Goal: Task Accomplishment & Management: Use online tool/utility

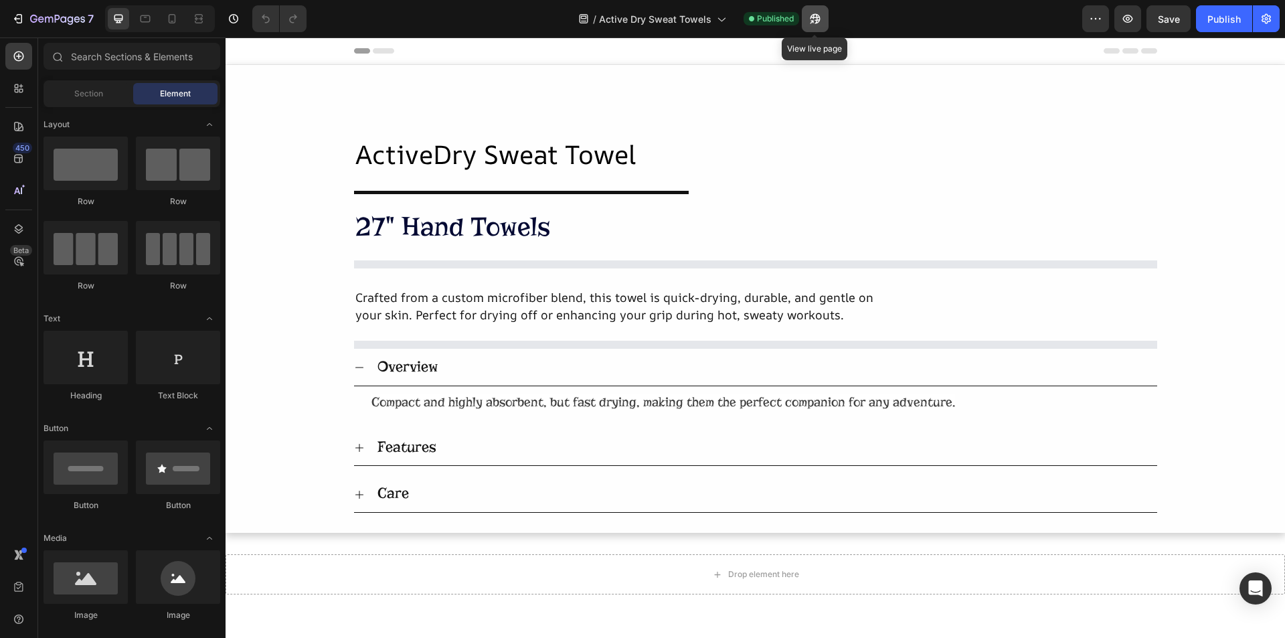
click at [823, 17] on button "button" at bounding box center [815, 18] width 27 height 27
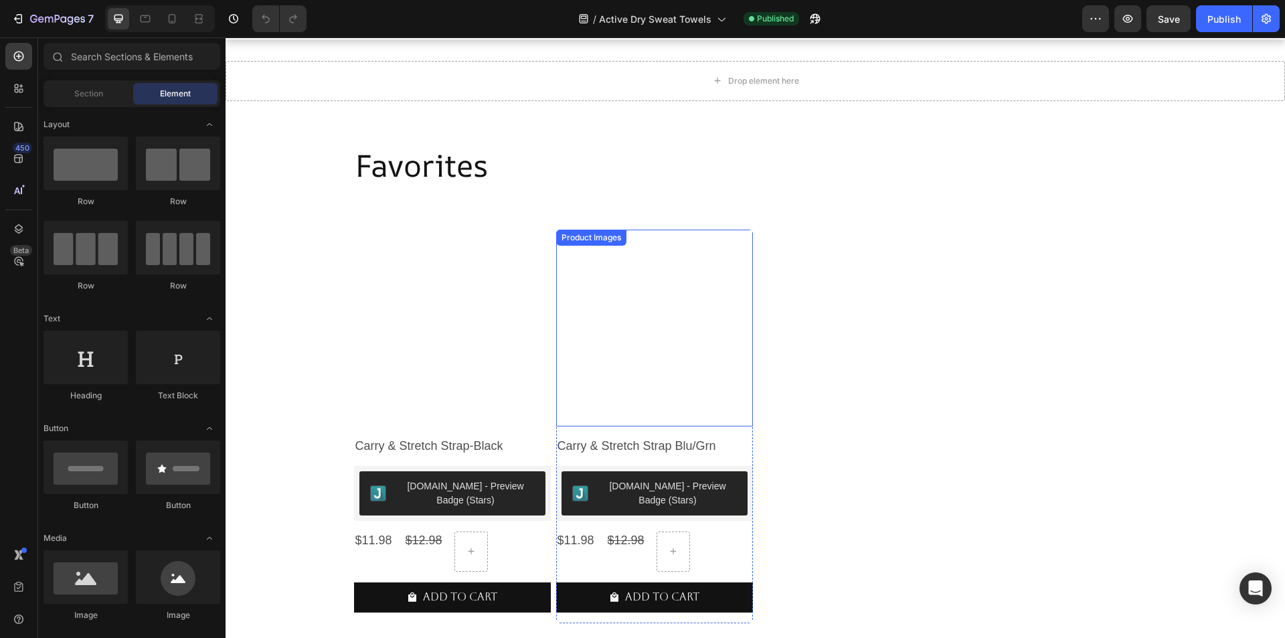
scroll to position [1059, 0]
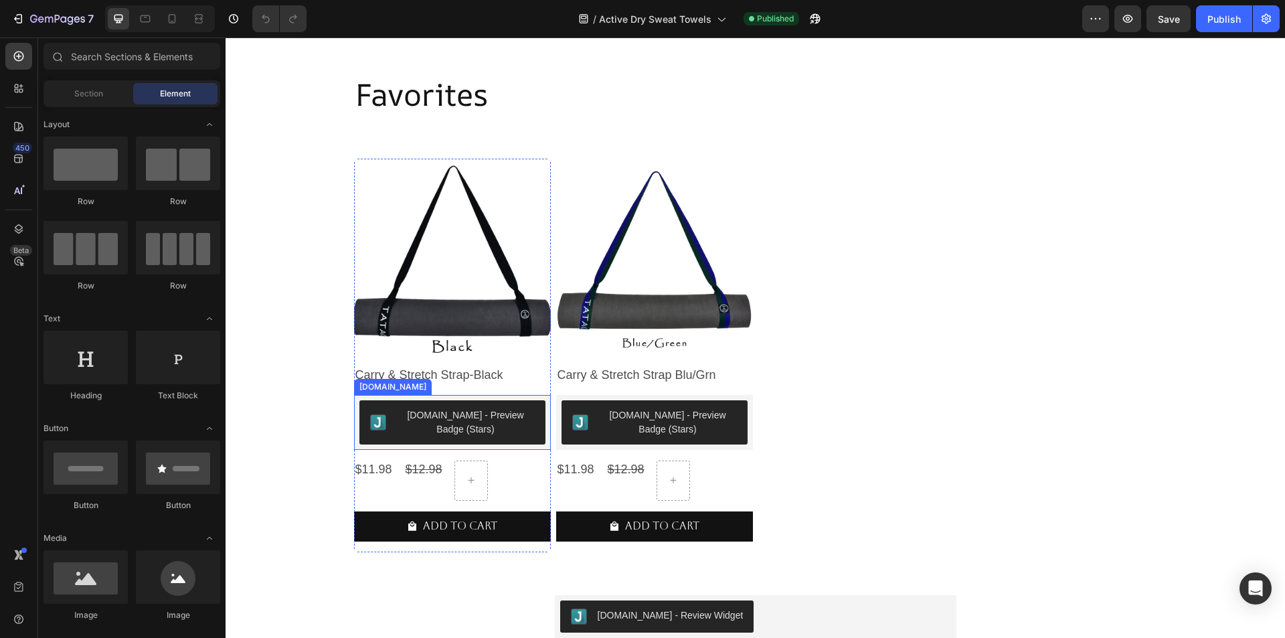
click at [417, 420] on div "[DOMAIN_NAME] - Preview Badge (Stars)" at bounding box center [466, 422] width 138 height 28
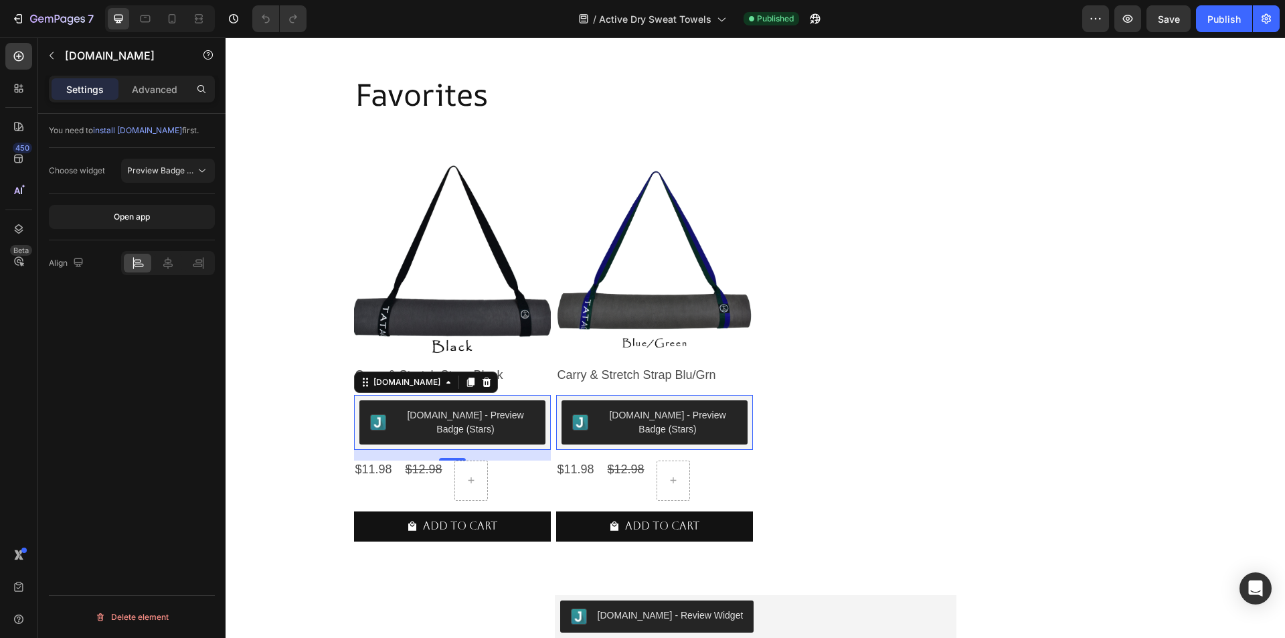
scroll to position [1287, 0]
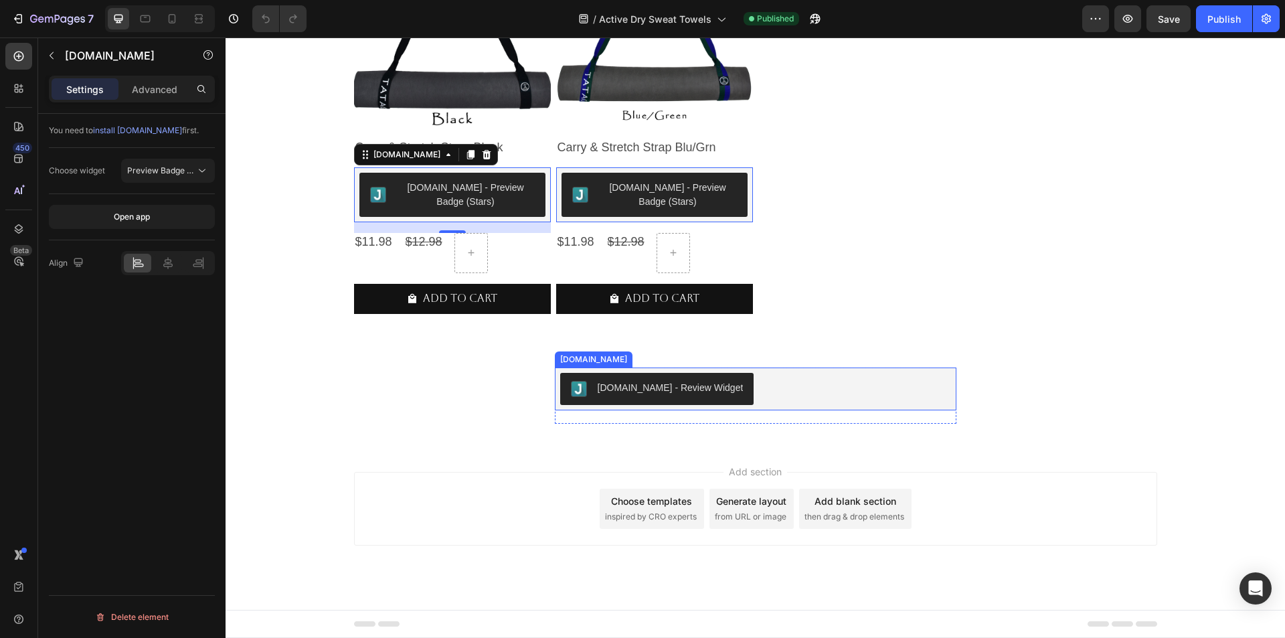
click at [736, 391] on div "[DOMAIN_NAME] - Review Widget" at bounding box center [755, 389] width 391 height 32
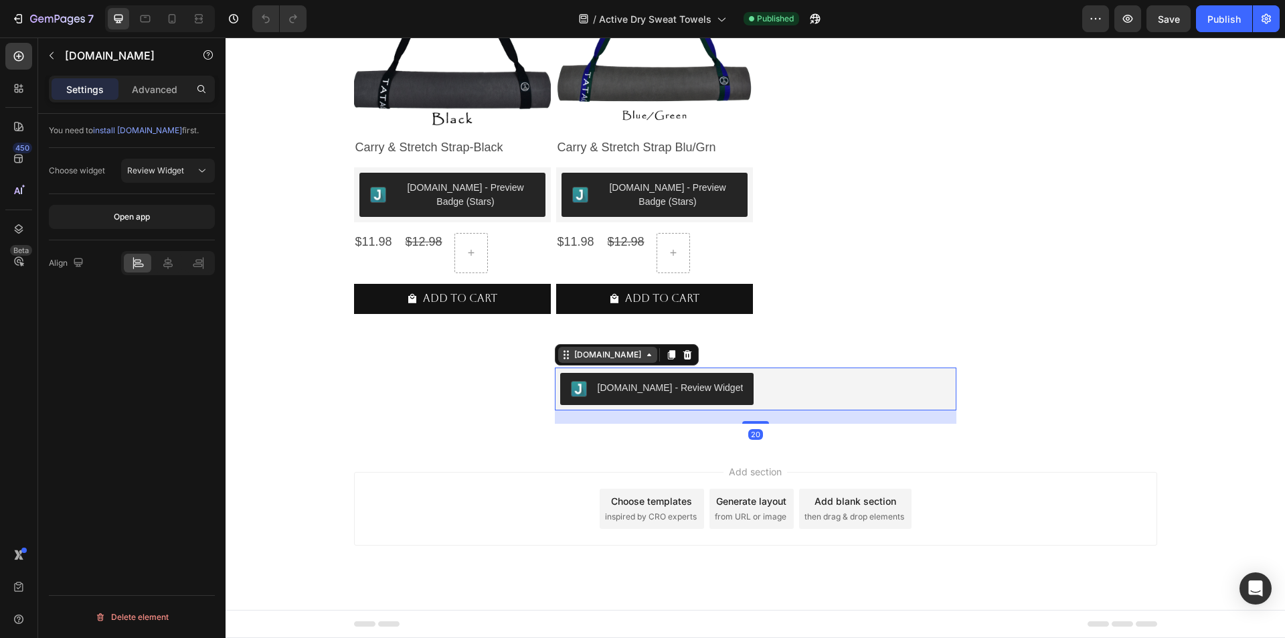
click at [596, 360] on div "[DOMAIN_NAME]" at bounding box center [608, 355] width 72 height 12
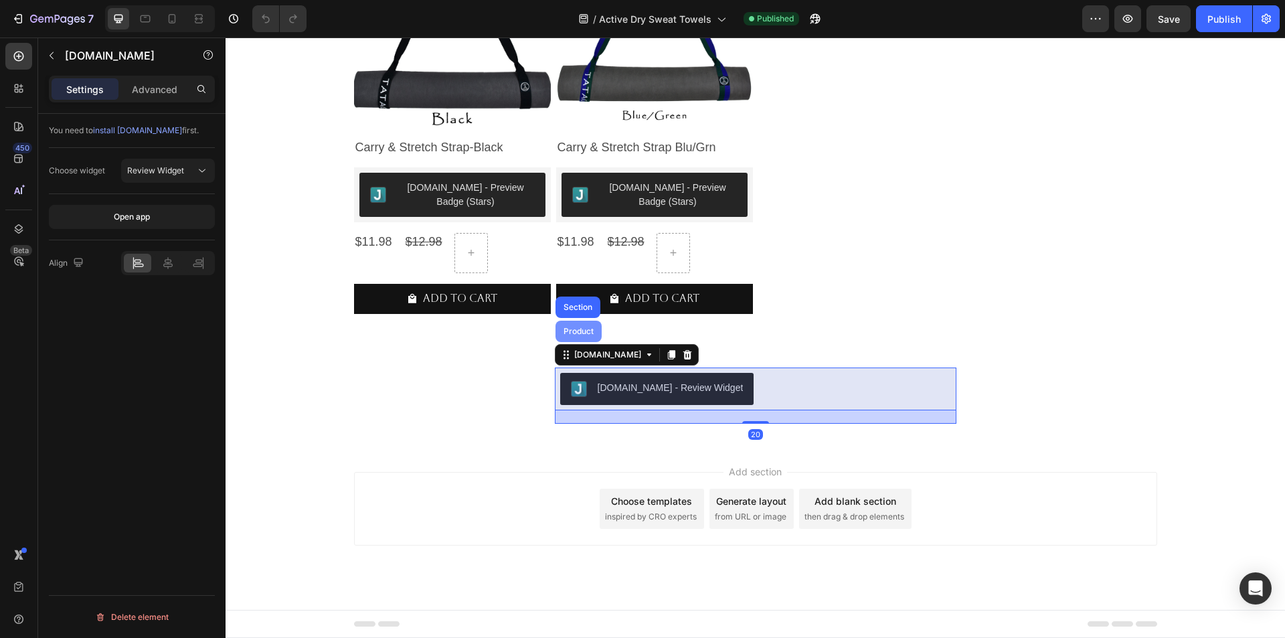
click at [582, 335] on div "Product" at bounding box center [578, 331] width 35 height 8
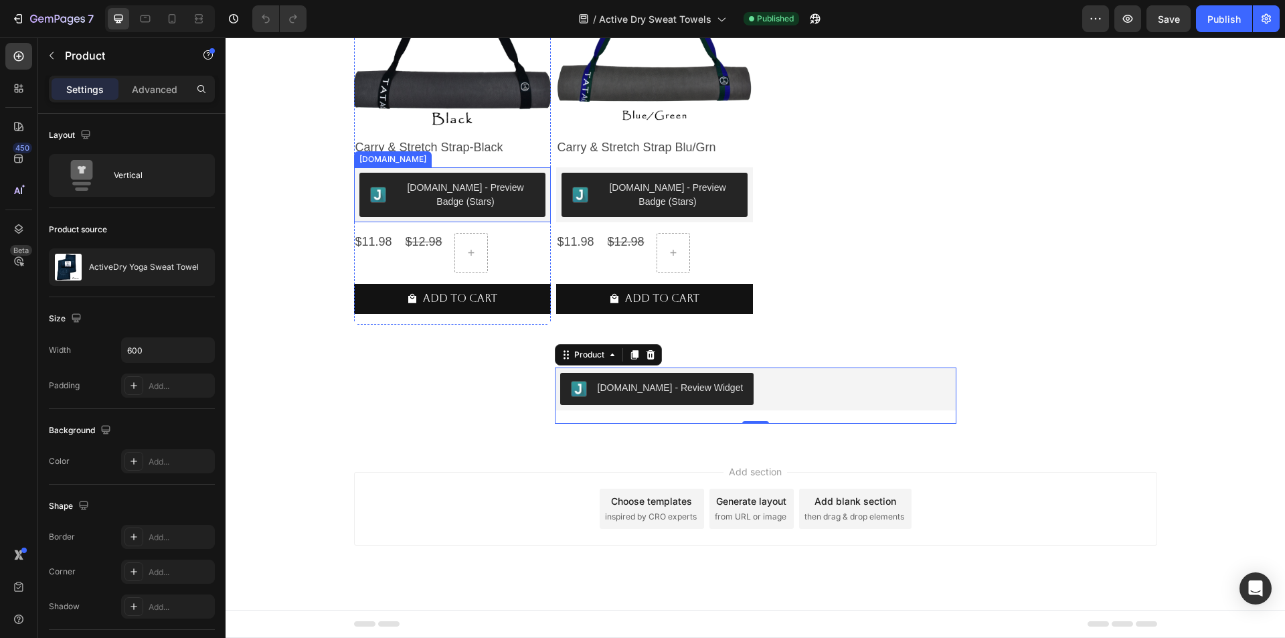
click at [446, 201] on div "[DOMAIN_NAME] - Preview Badge (Stars)" at bounding box center [466, 195] width 138 height 28
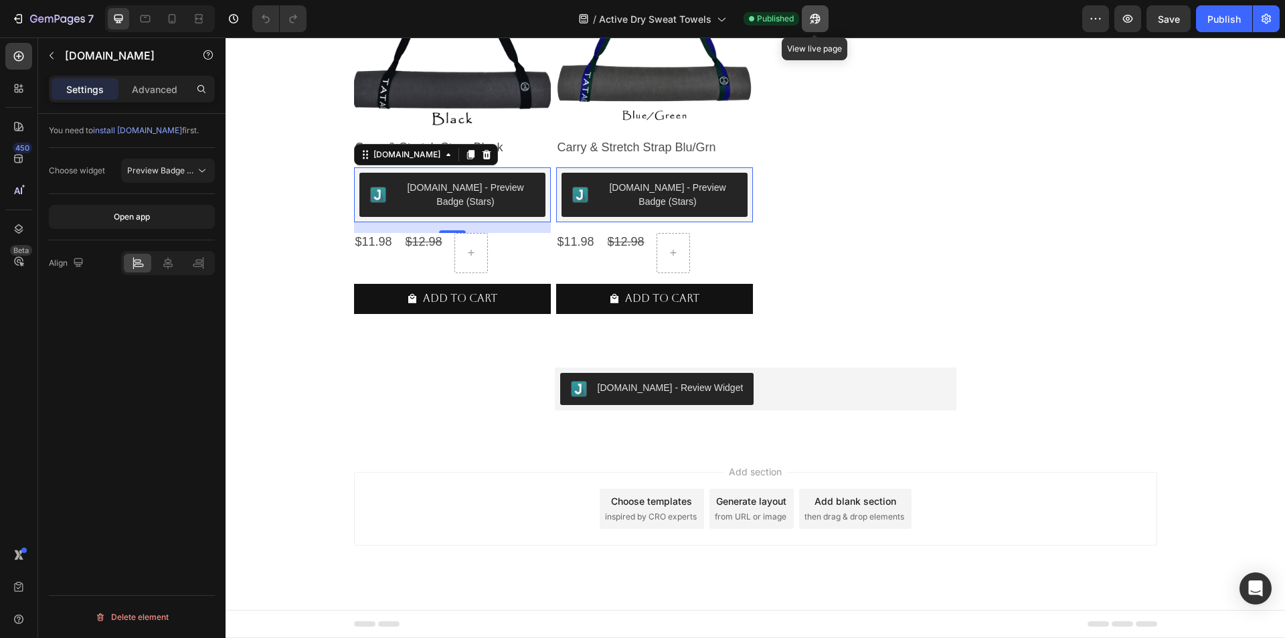
click at [811, 27] on button "button" at bounding box center [815, 18] width 27 height 27
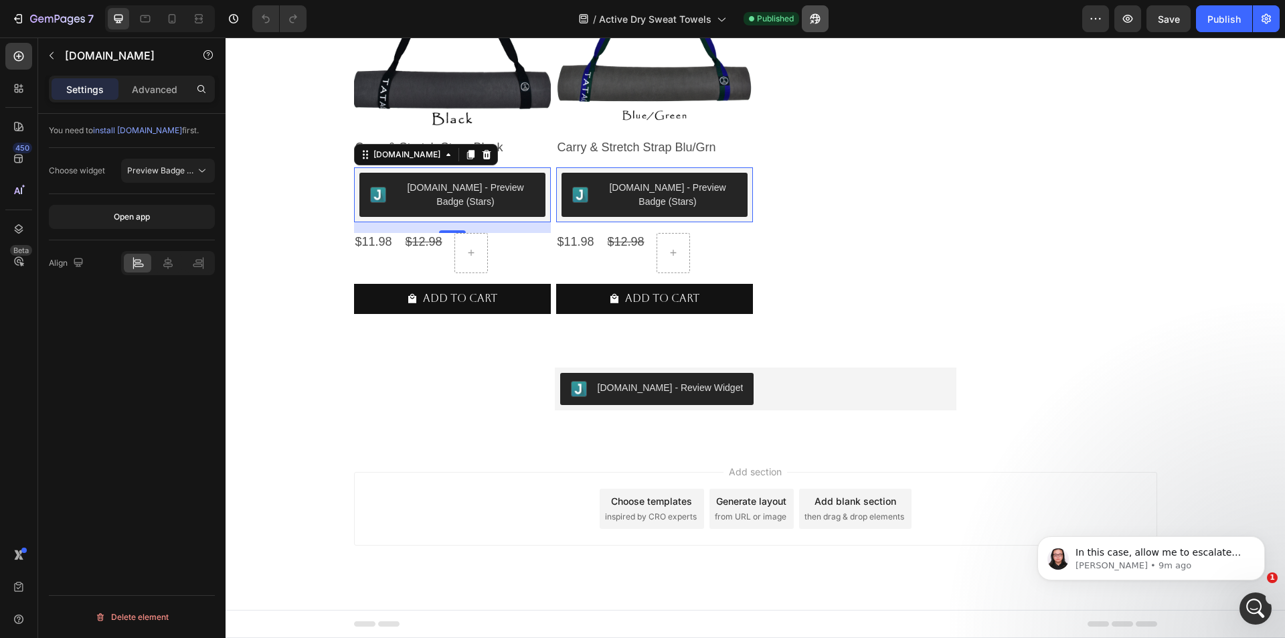
scroll to position [0, 0]
click at [378, 155] on div "[DOMAIN_NAME]" at bounding box center [407, 155] width 72 height 12
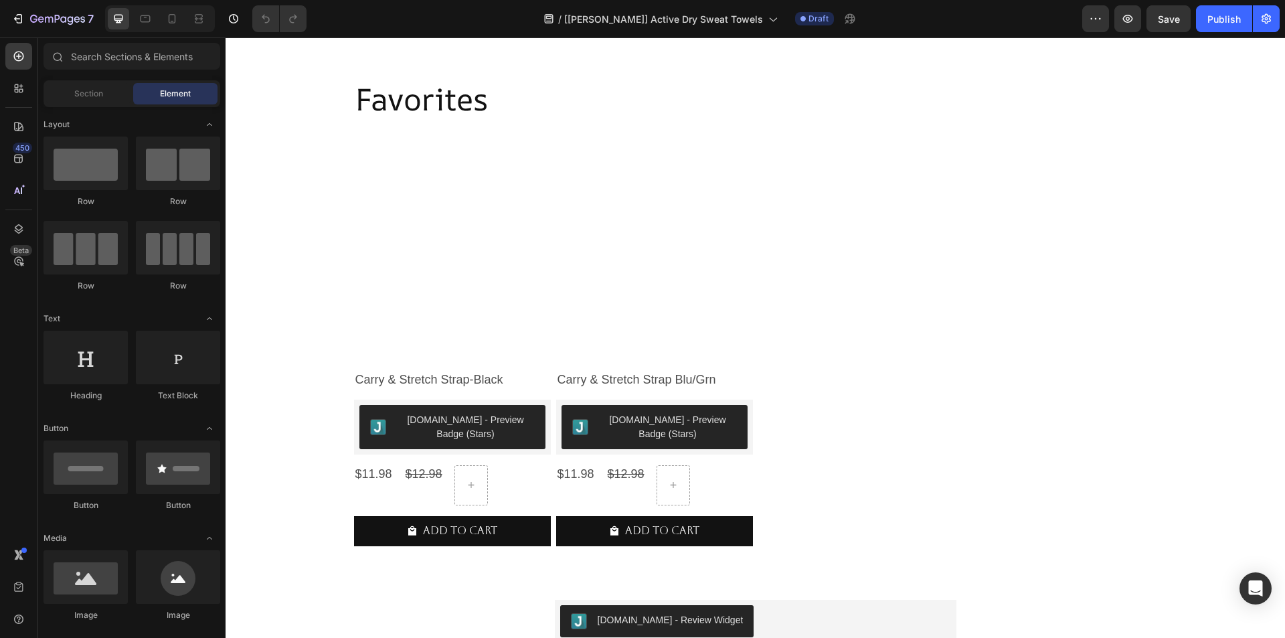
scroll to position [1115, 0]
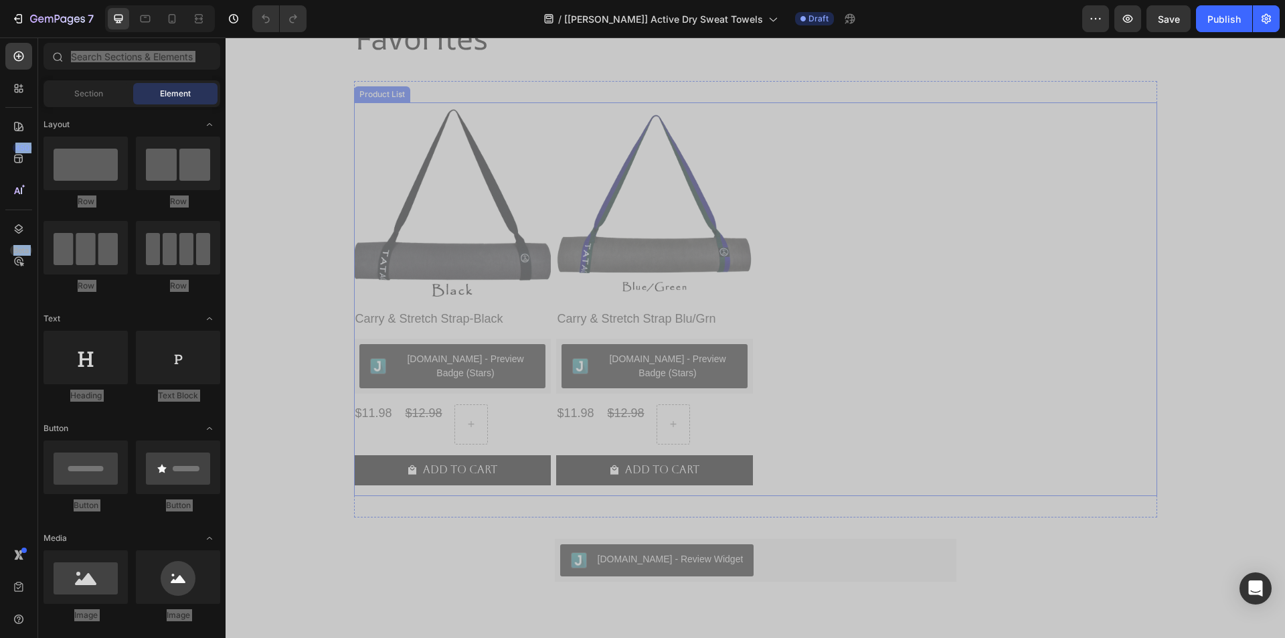
click at [1056, 377] on div "Product Images Carry & Stretch Strap-Black Product Title Judge.me - Preview Bad…" at bounding box center [755, 299] width 803 height 394
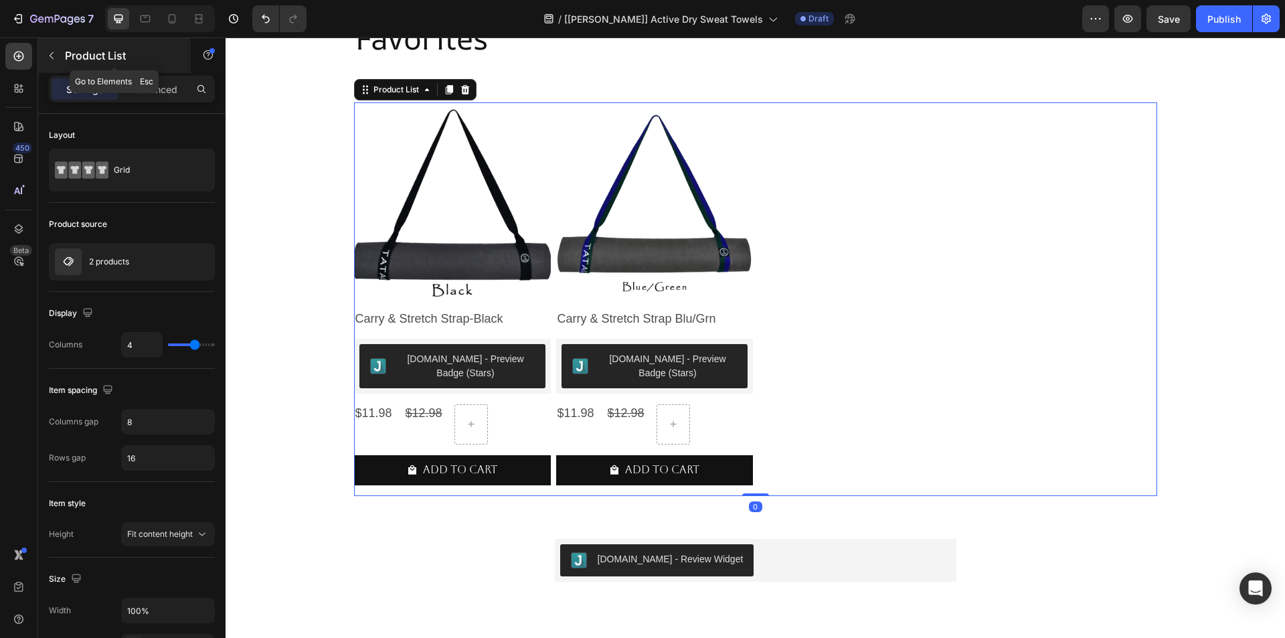
click at [44, 52] on button "button" at bounding box center [51, 55] width 21 height 21
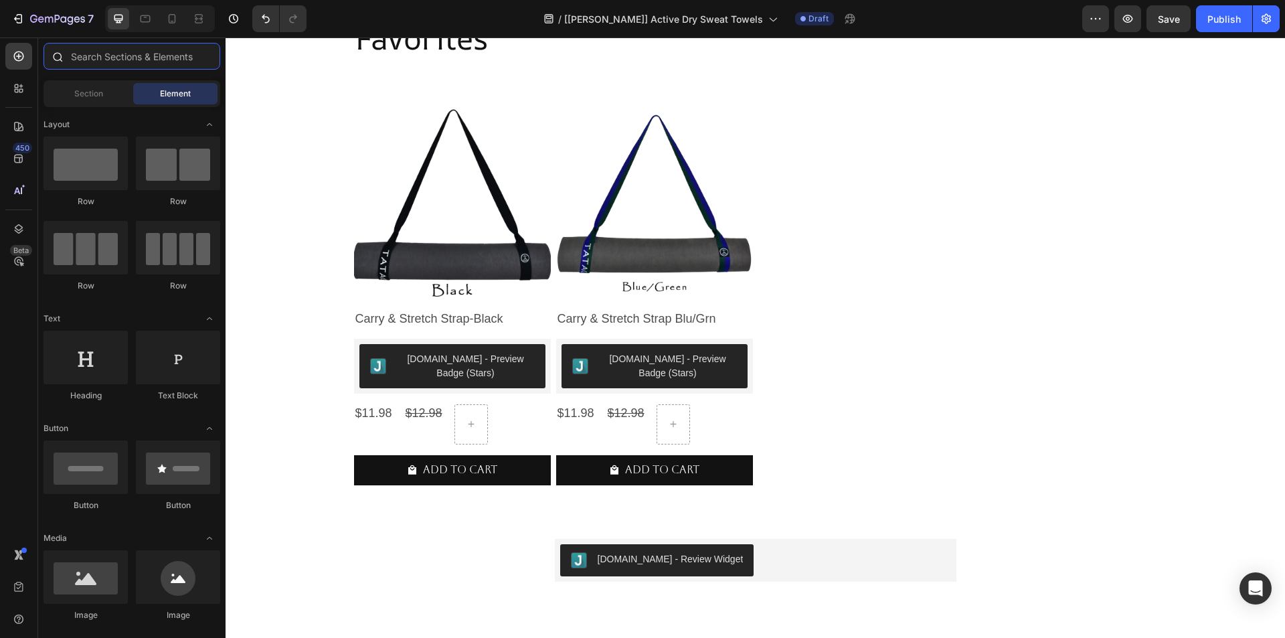
click at [94, 54] on input "text" at bounding box center [132, 56] width 177 height 27
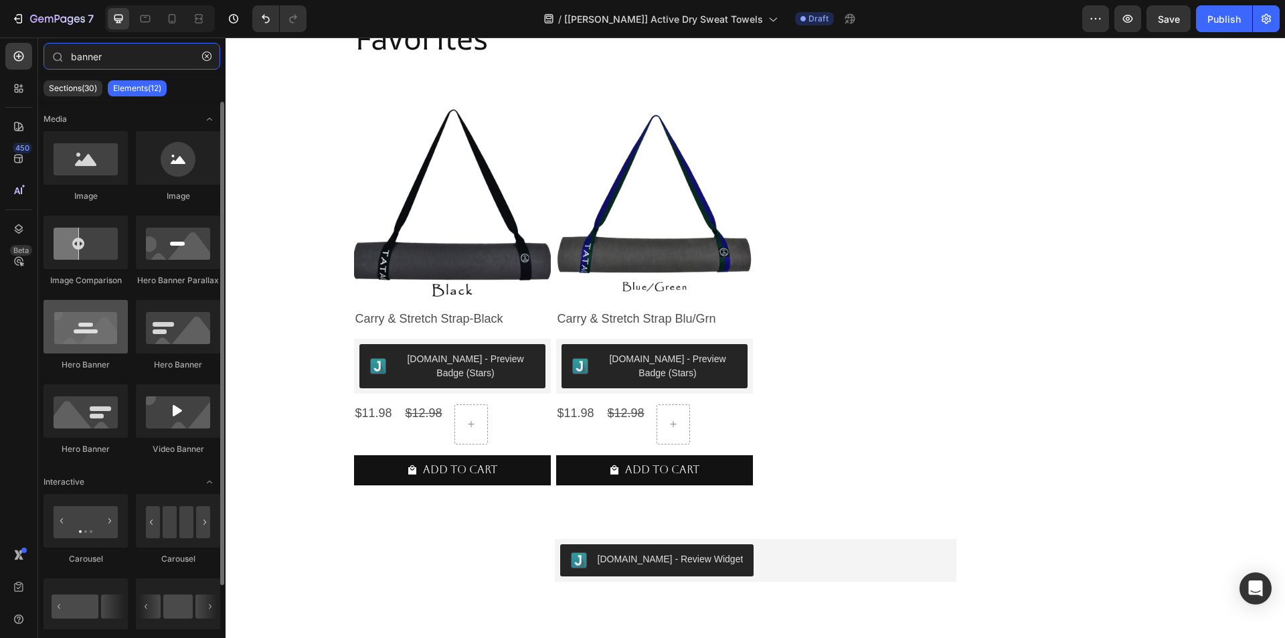
type input "banner"
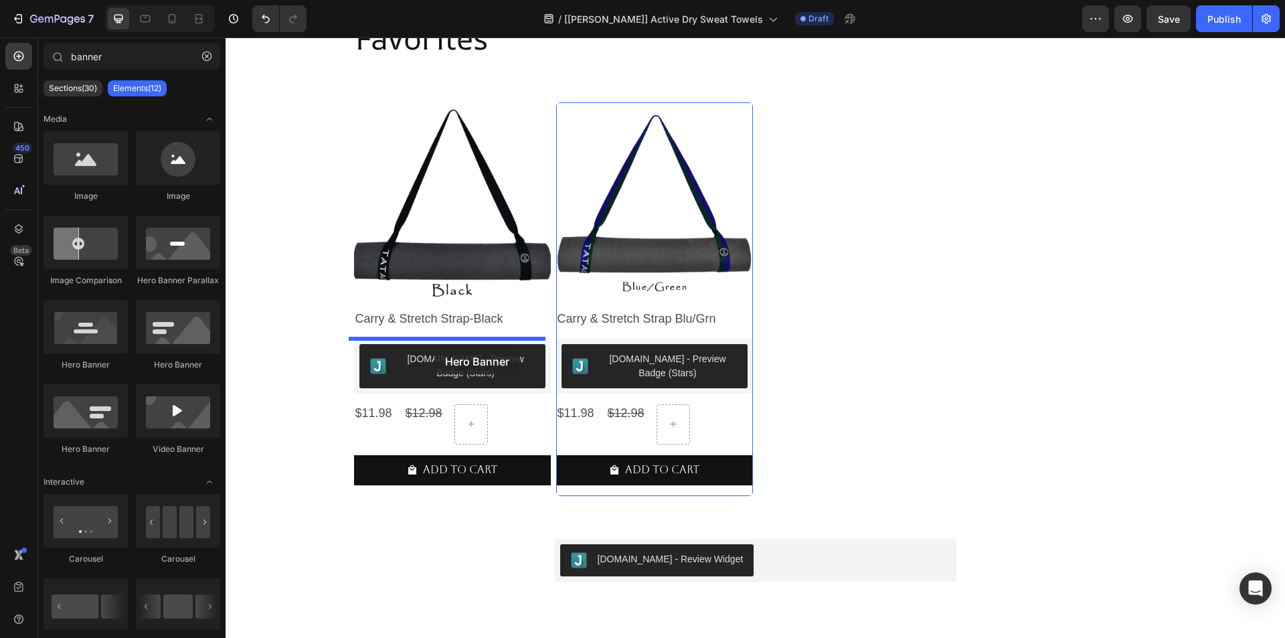
drag, startPoint x: 314, startPoint y: 378, endPoint x: 434, endPoint y: 348, distance: 124.0
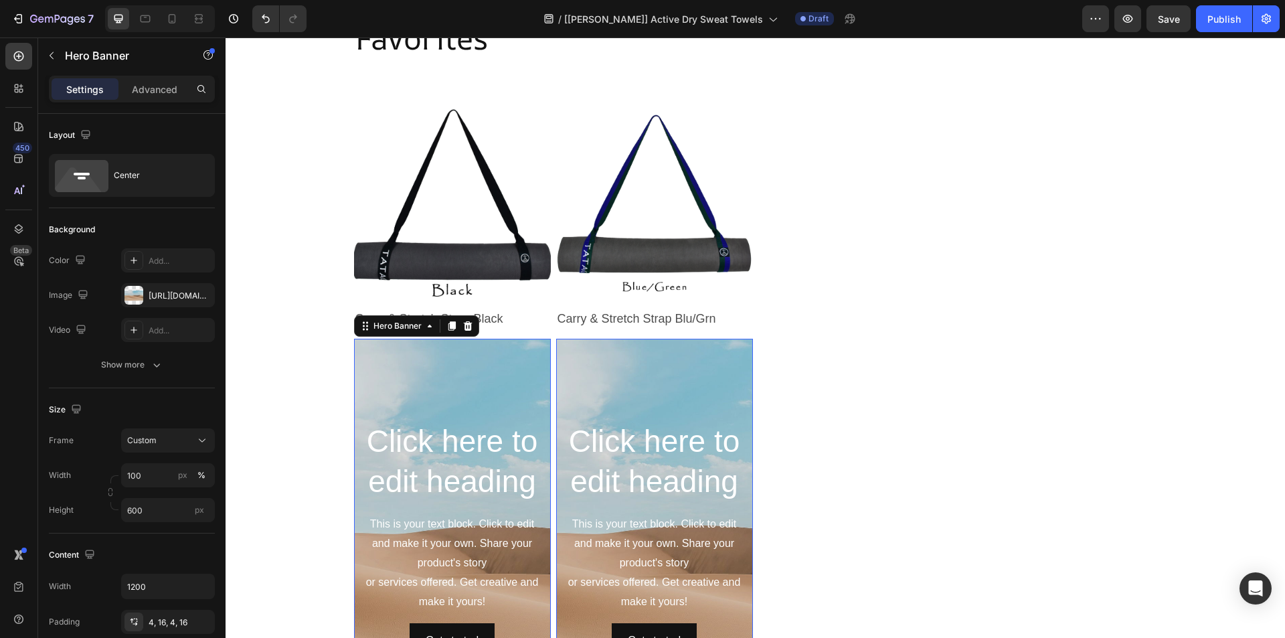
click at [423, 381] on div "Background Image" at bounding box center [452, 540] width 197 height 402
click at [436, 452] on h2 "Click here to edit heading" at bounding box center [452, 461] width 175 height 83
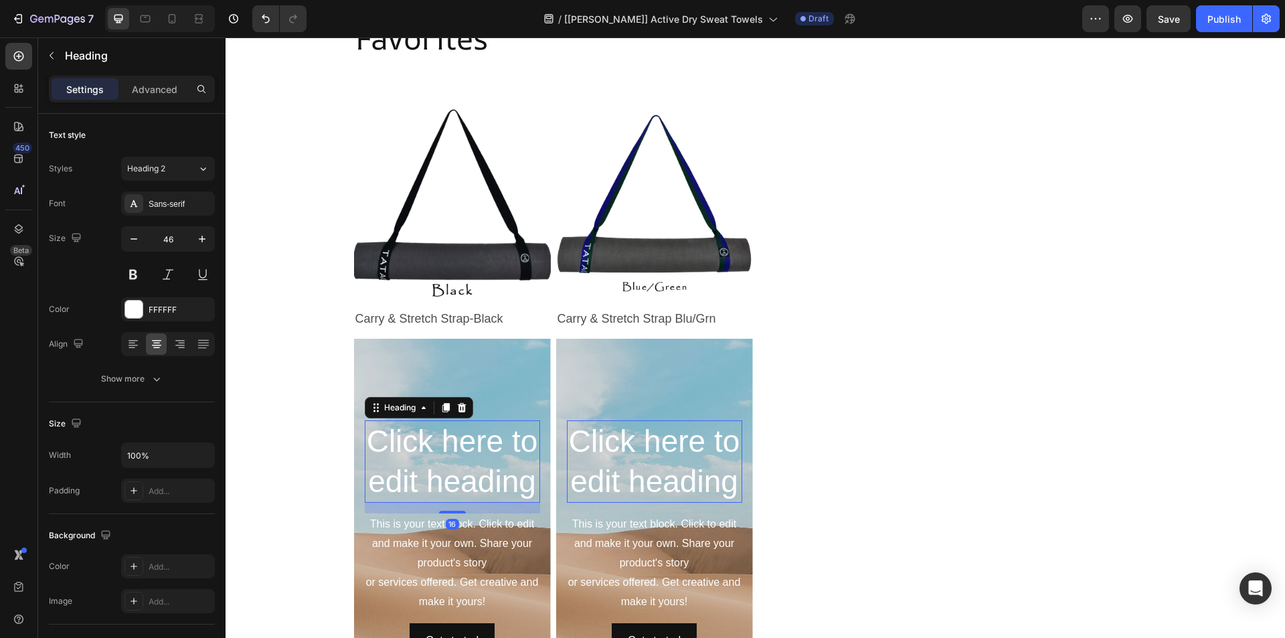
click at [469, 408] on div "Heading" at bounding box center [419, 407] width 108 height 21
click at [460, 409] on icon at bounding box center [461, 407] width 9 height 9
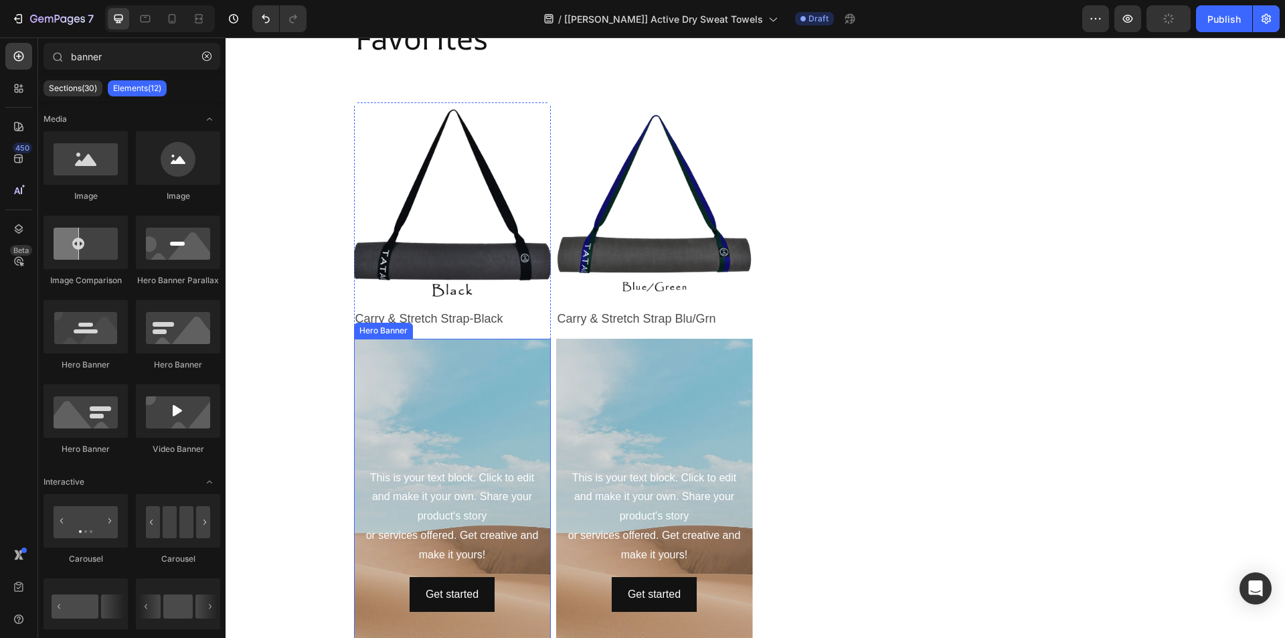
click at [438, 480] on div "This is your text block. Click to edit and make it your own. Share your product…" at bounding box center [452, 516] width 175 height 99
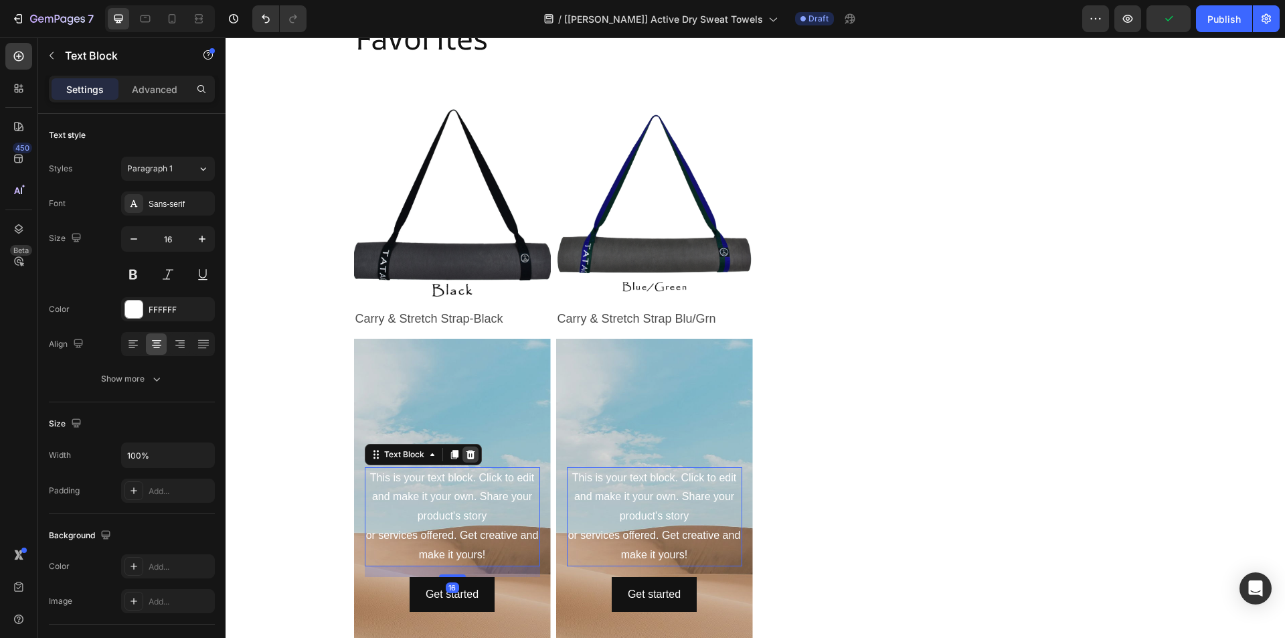
click at [466, 454] on icon at bounding box center [470, 453] width 9 height 9
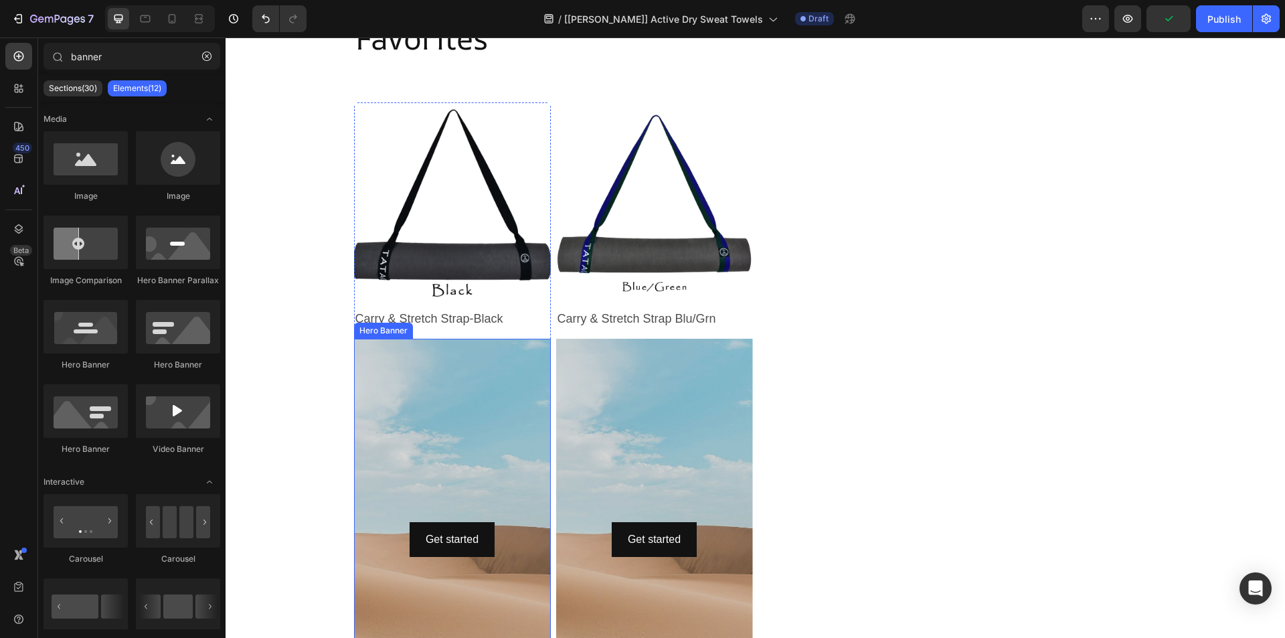
click at [439, 521] on div "Get started Button" at bounding box center [452, 539] width 197 height 41
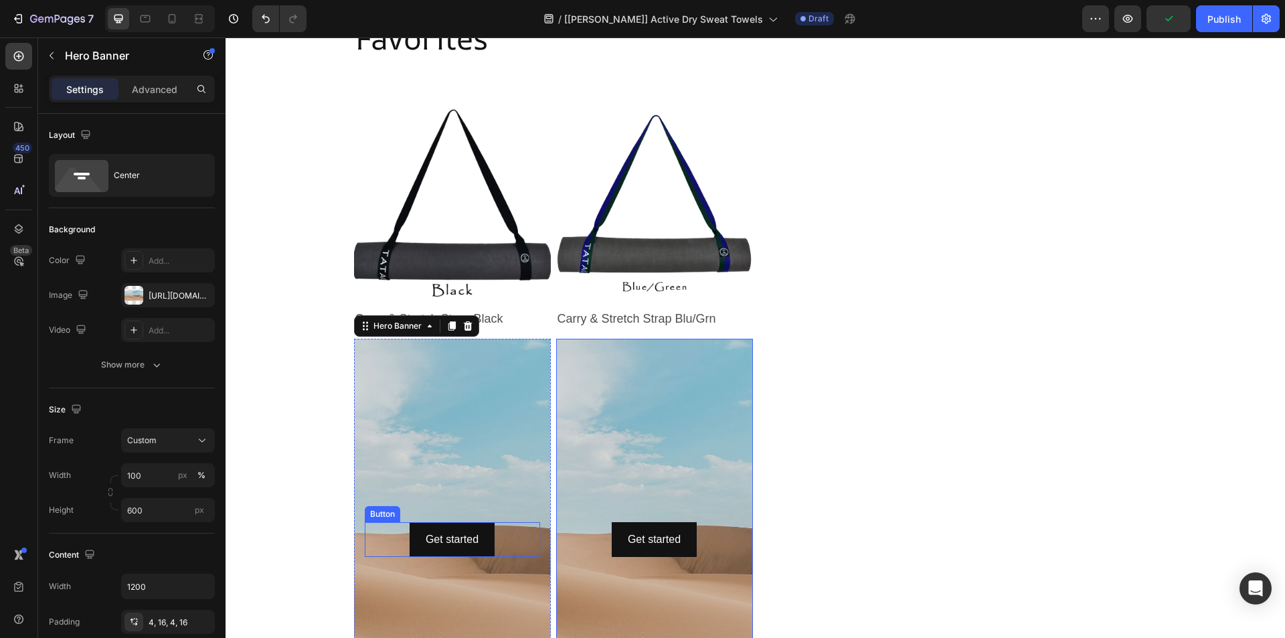
click at [375, 525] on div "Get started Button" at bounding box center [452, 539] width 175 height 35
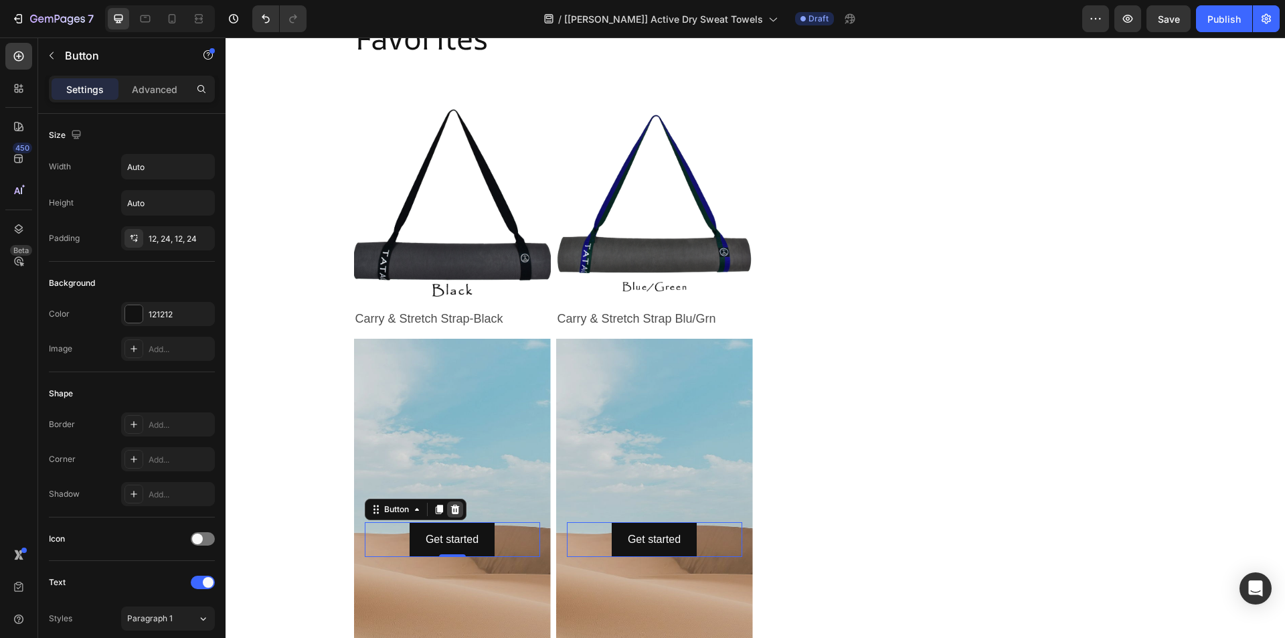
click at [454, 513] on icon at bounding box center [455, 509] width 11 height 11
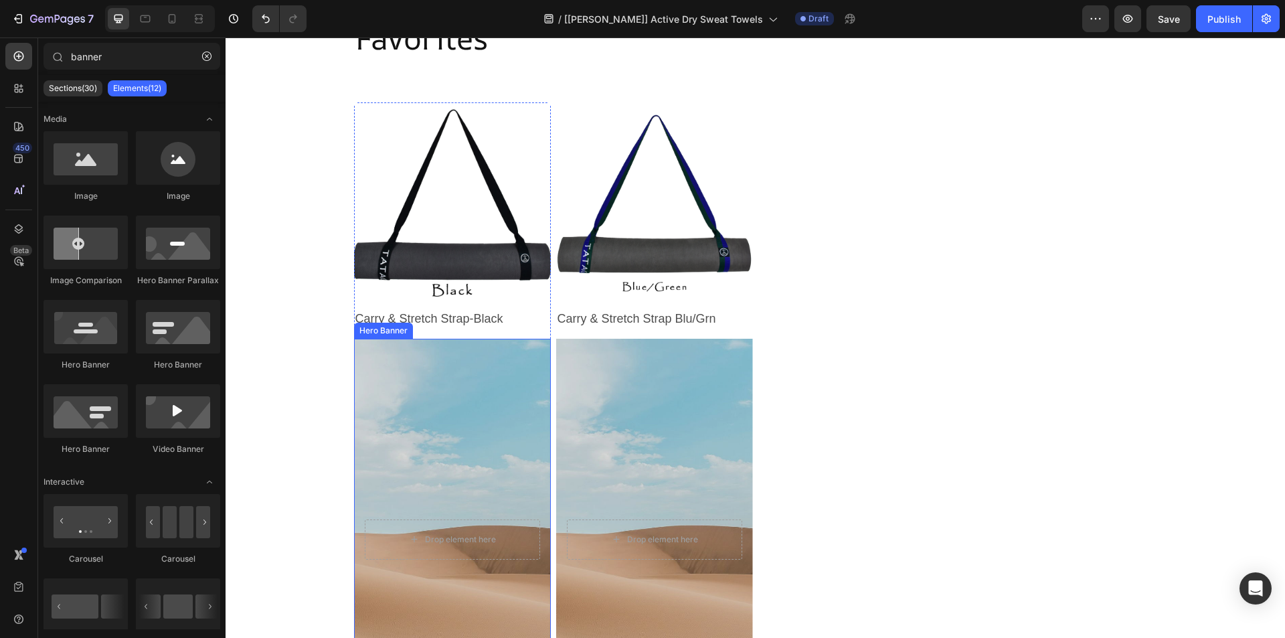
click at [402, 448] on div "Background Image" at bounding box center [452, 540] width 197 height 402
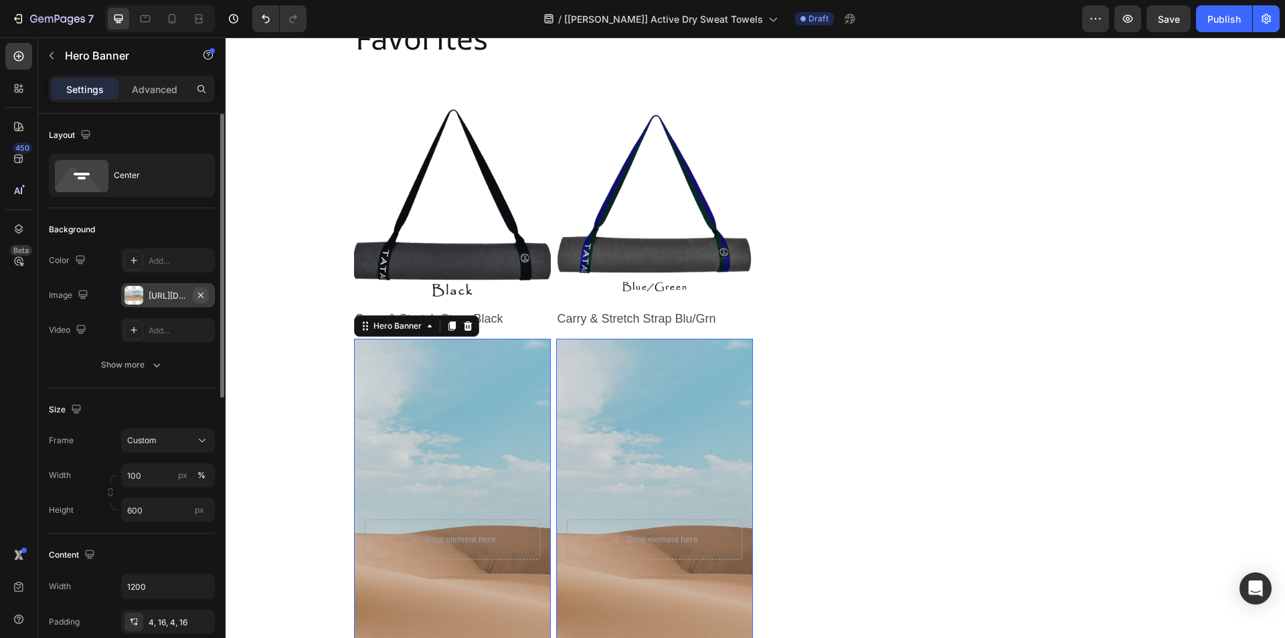
click at [199, 295] on icon "button" at bounding box center [200, 295] width 11 height 11
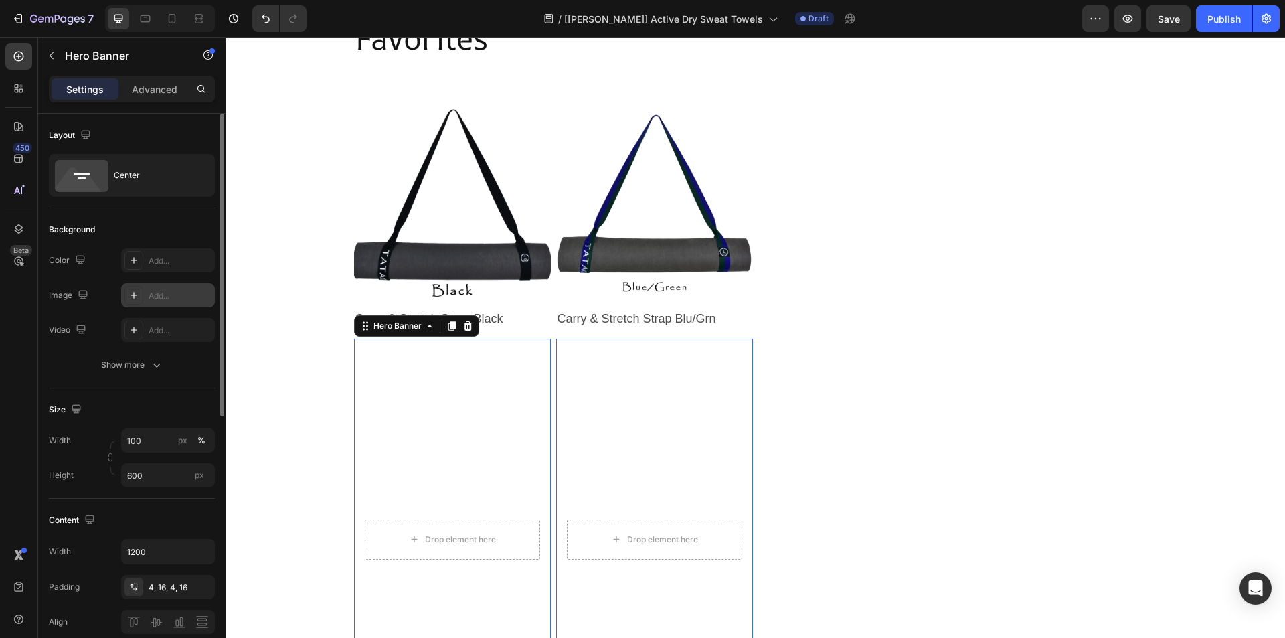
click at [440, 397] on div "Background Image" at bounding box center [452, 540] width 197 height 402
click at [145, 474] on input "600" at bounding box center [168, 475] width 94 height 24
click at [163, 505] on span "Fit content" at bounding box center [147, 507] width 40 height 12
type input "Auto"
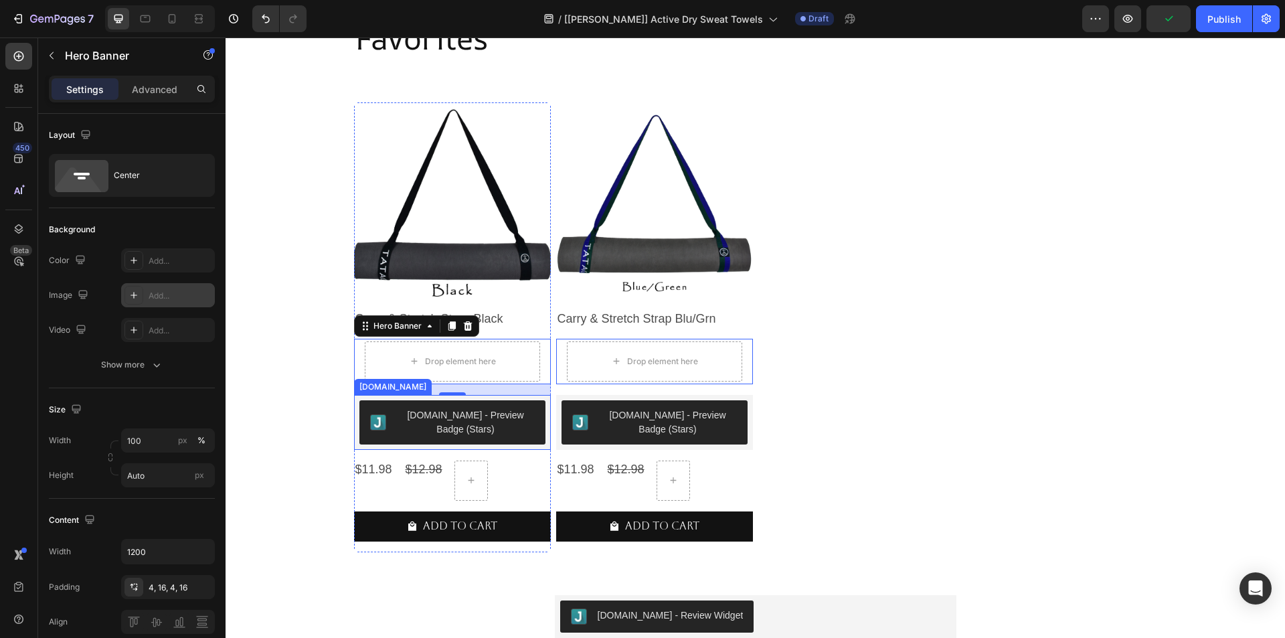
click at [378, 426] on img "Judge.me - Preview Badge (Stars)" at bounding box center [378, 422] width 16 height 16
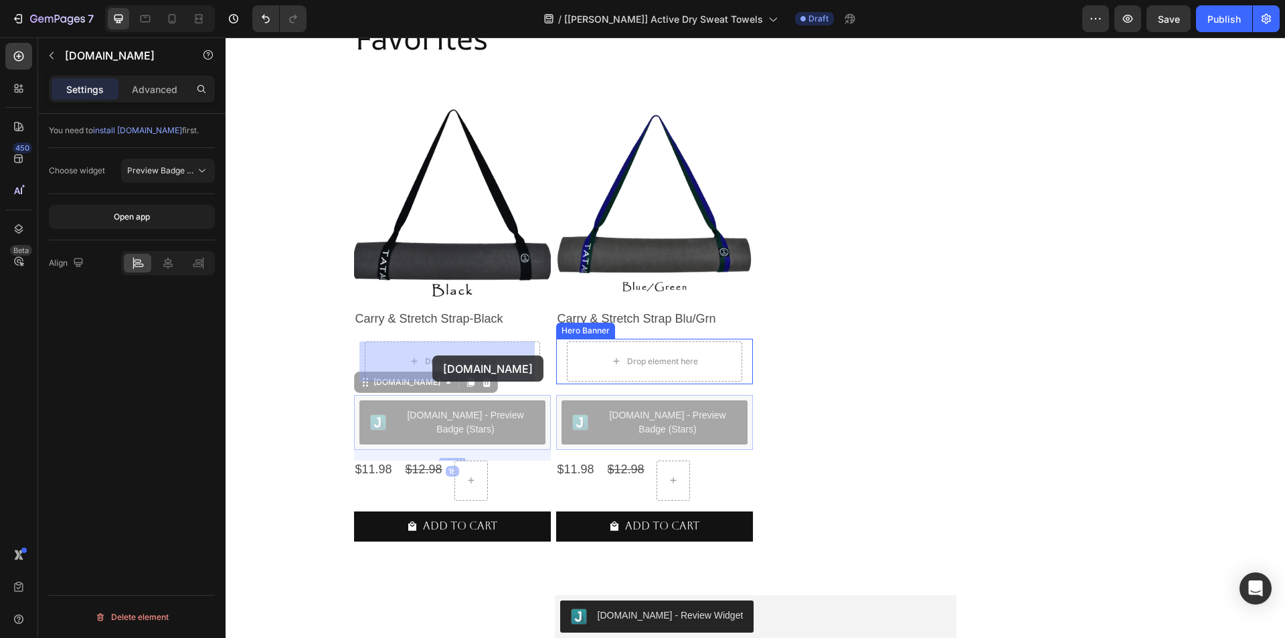
drag, startPoint x: 357, startPoint y: 384, endPoint x: 432, endPoint y: 355, distance: 80.7
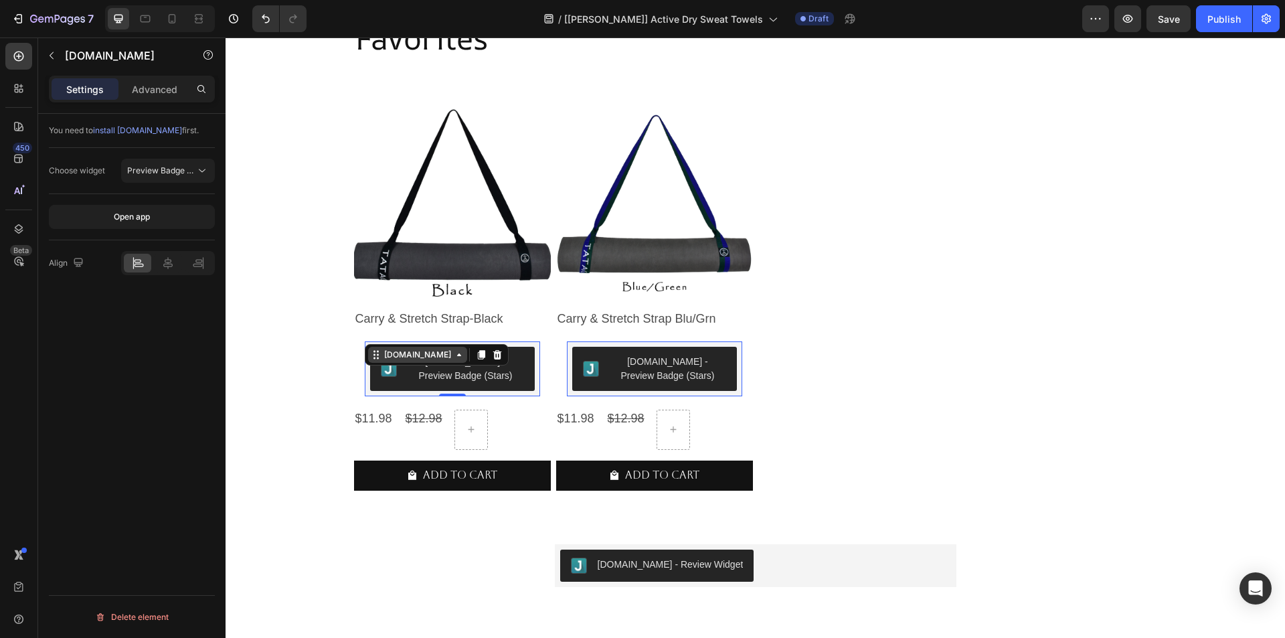
click at [382, 359] on div "[DOMAIN_NAME]" at bounding box center [418, 355] width 72 height 12
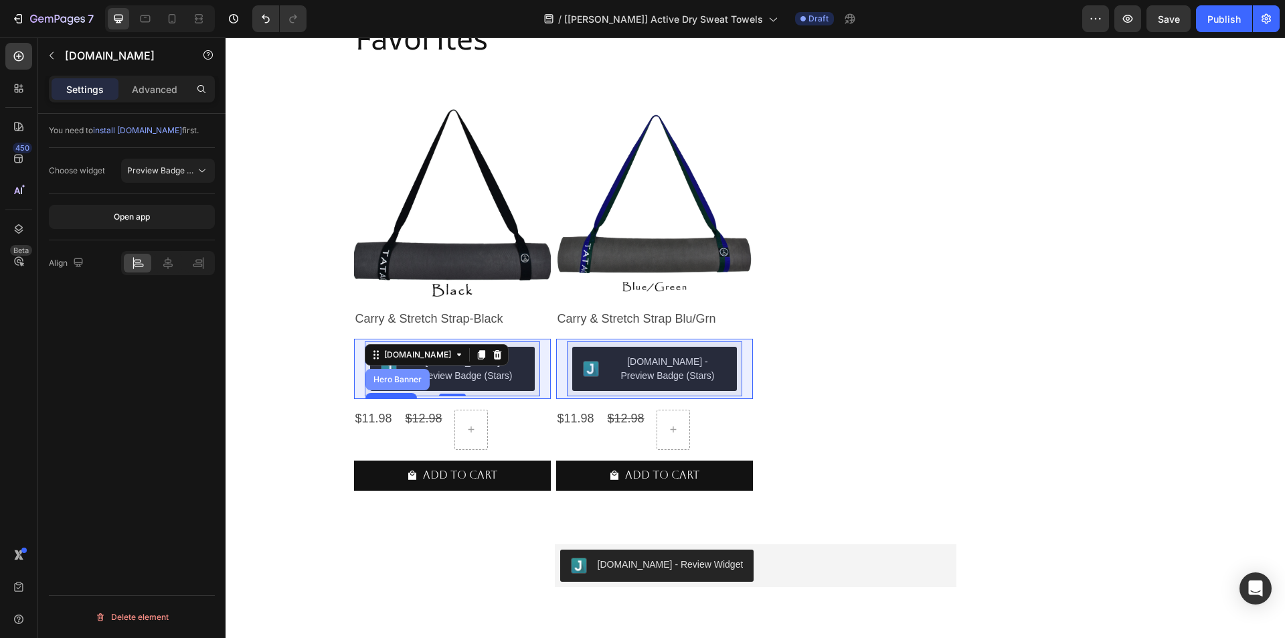
click at [386, 376] on div "Hero Banner" at bounding box center [398, 380] width 54 height 8
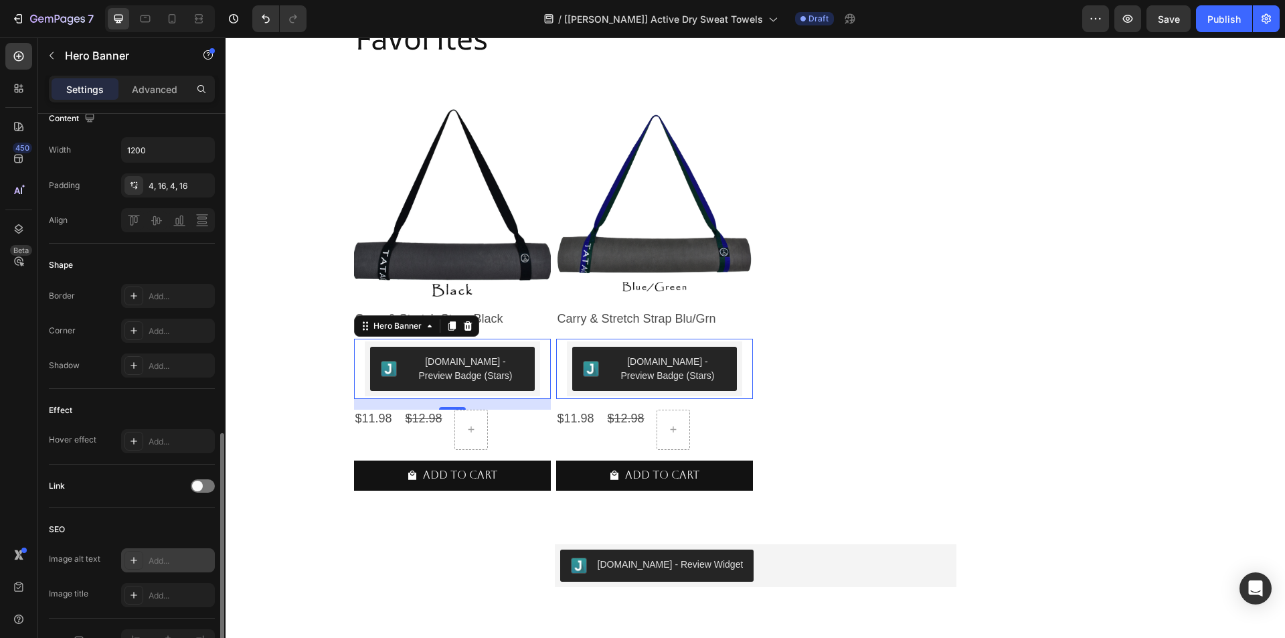
scroll to position [481, 0]
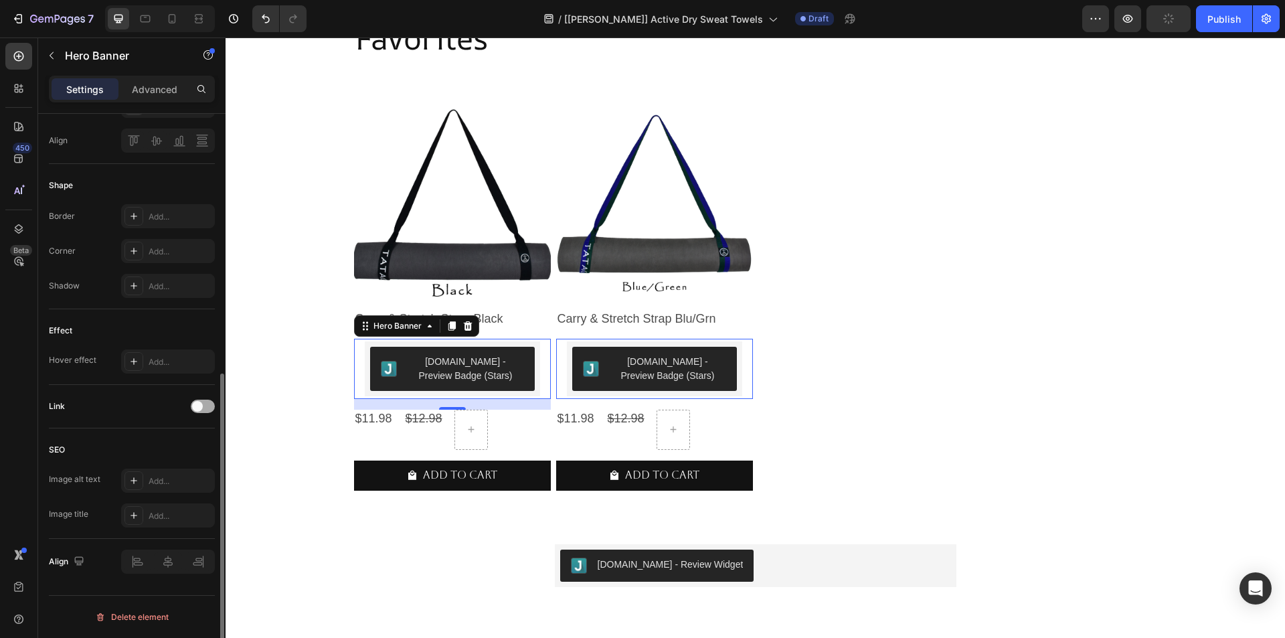
click at [205, 407] on div at bounding box center [203, 406] width 24 height 13
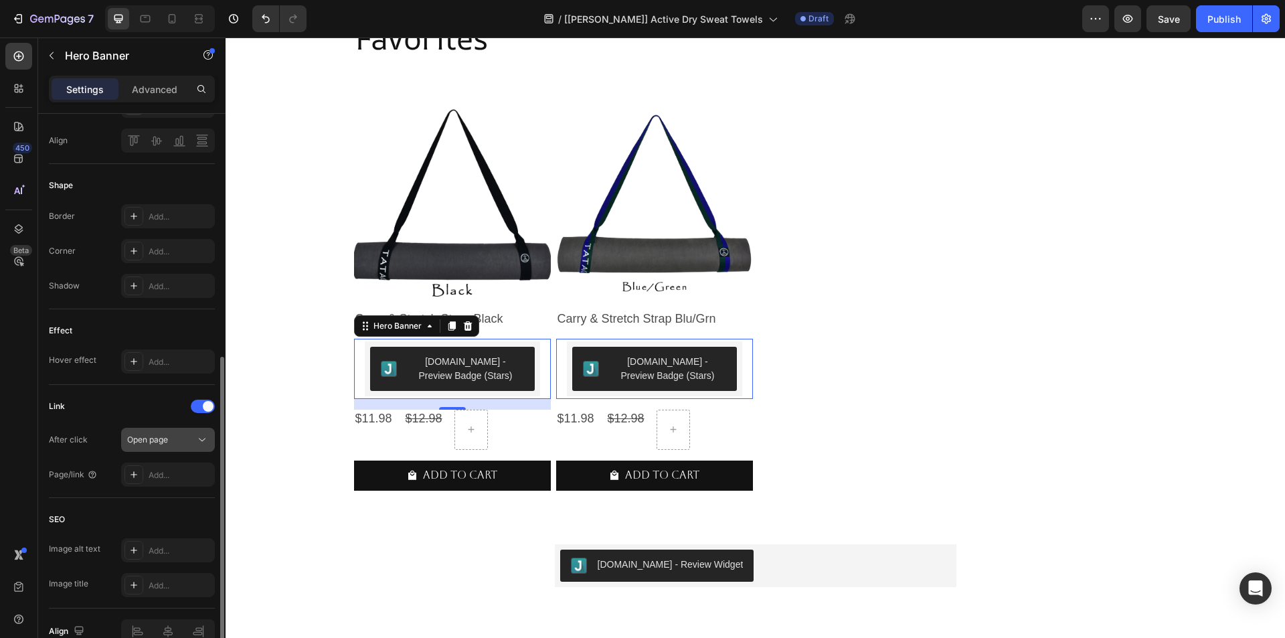
click at [159, 438] on span "Open page" at bounding box center [147, 439] width 41 height 10
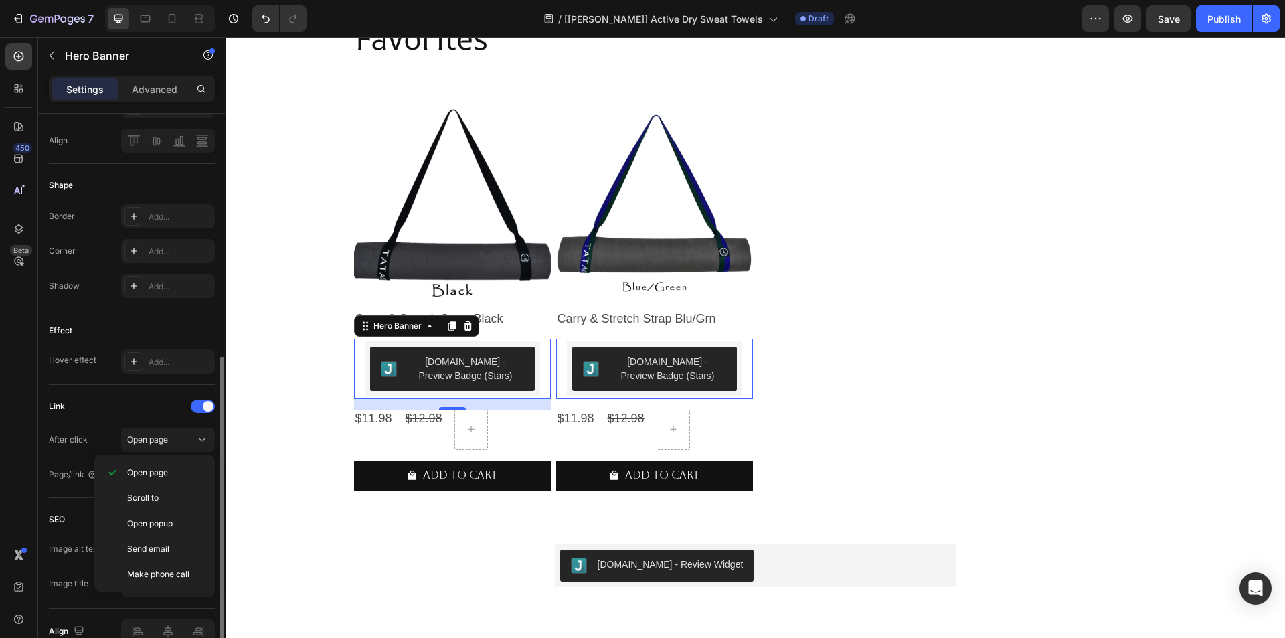
click at [130, 417] on div "Link After click Open page Page/link Add..." at bounding box center [132, 441] width 166 height 91
click at [157, 467] on div "Add..." at bounding box center [168, 475] width 94 height 24
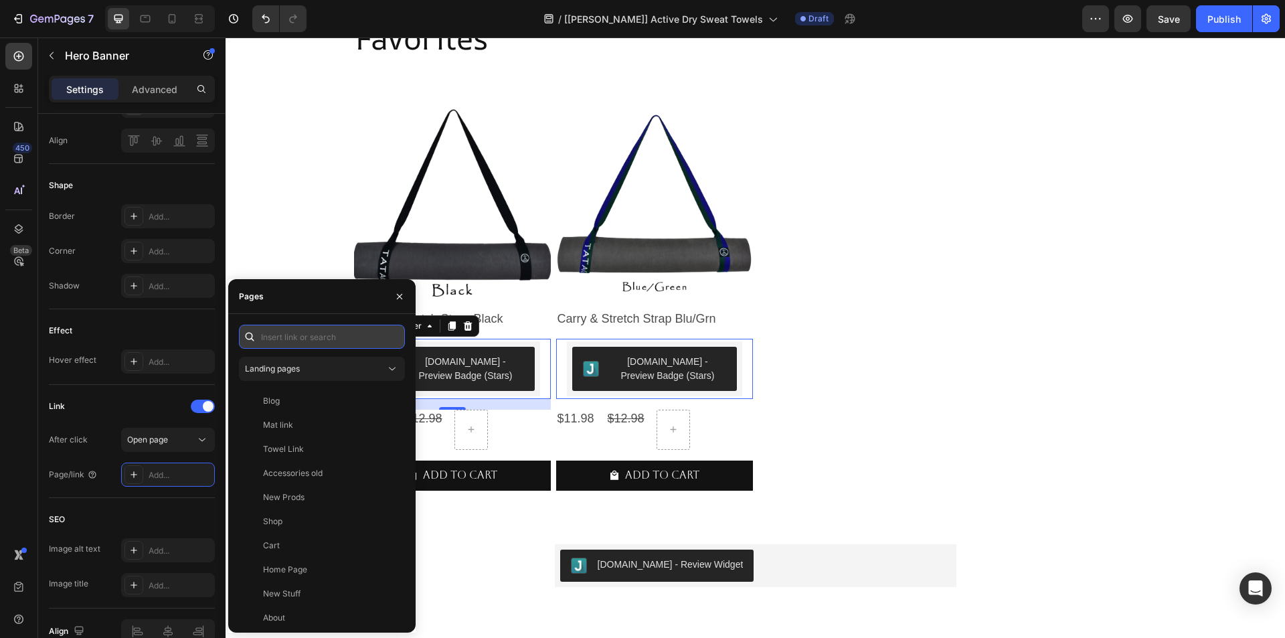
click at [304, 340] on input "text" at bounding box center [322, 337] width 166 height 24
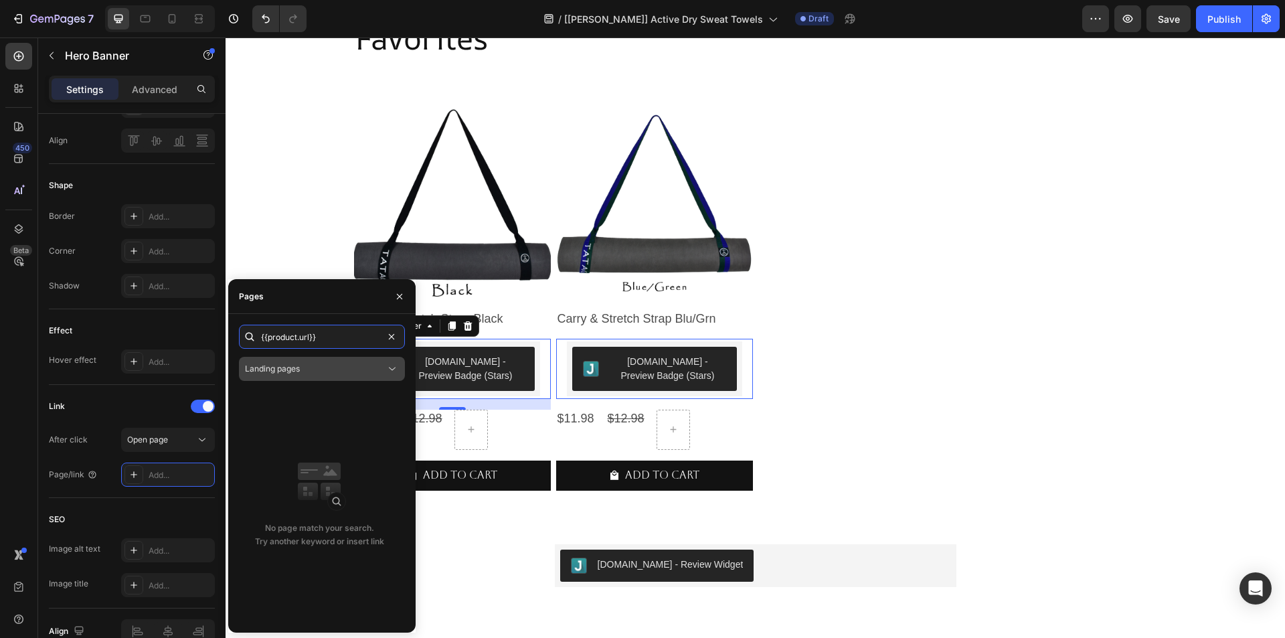
type input "{{product.url}}"
click at [321, 390] on div "No page match your search. Try another keyword or insert link" at bounding box center [319, 505] width 161 height 233
click at [326, 382] on div "{{product.url}} Landing pages No page match your search. Try another keyword or…" at bounding box center [322, 473] width 166 height 297
click at [338, 373] on div "Landing pages" at bounding box center [315, 369] width 141 height 12
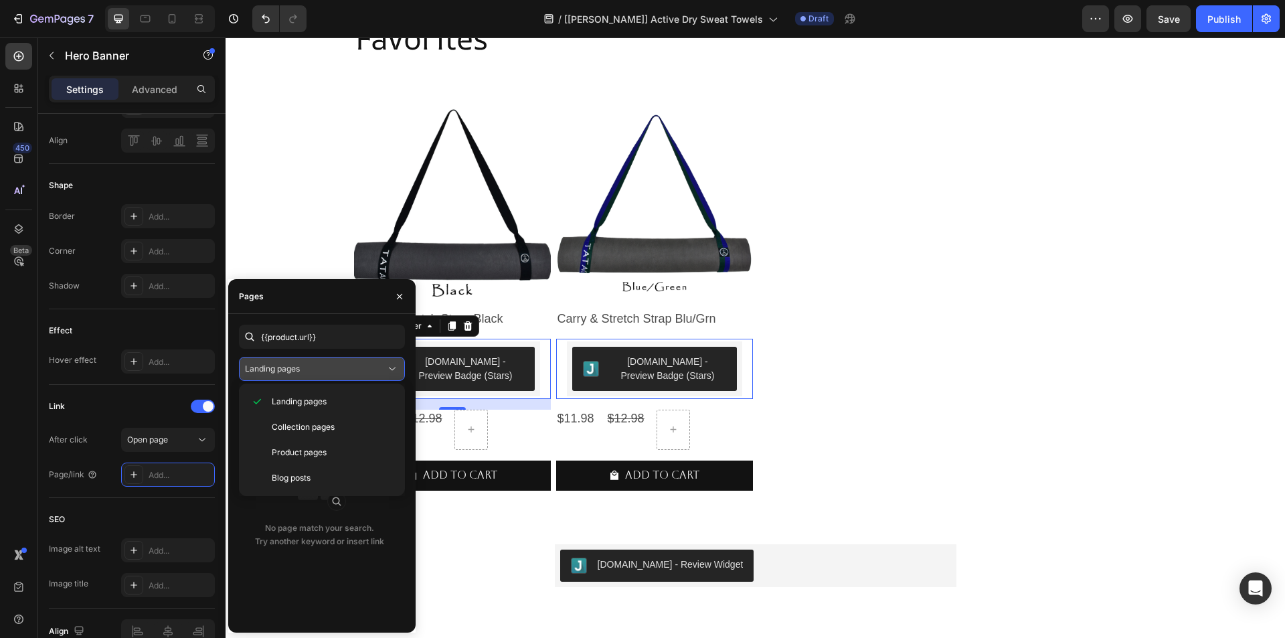
click at [338, 373] on div "Landing pages" at bounding box center [315, 369] width 141 height 12
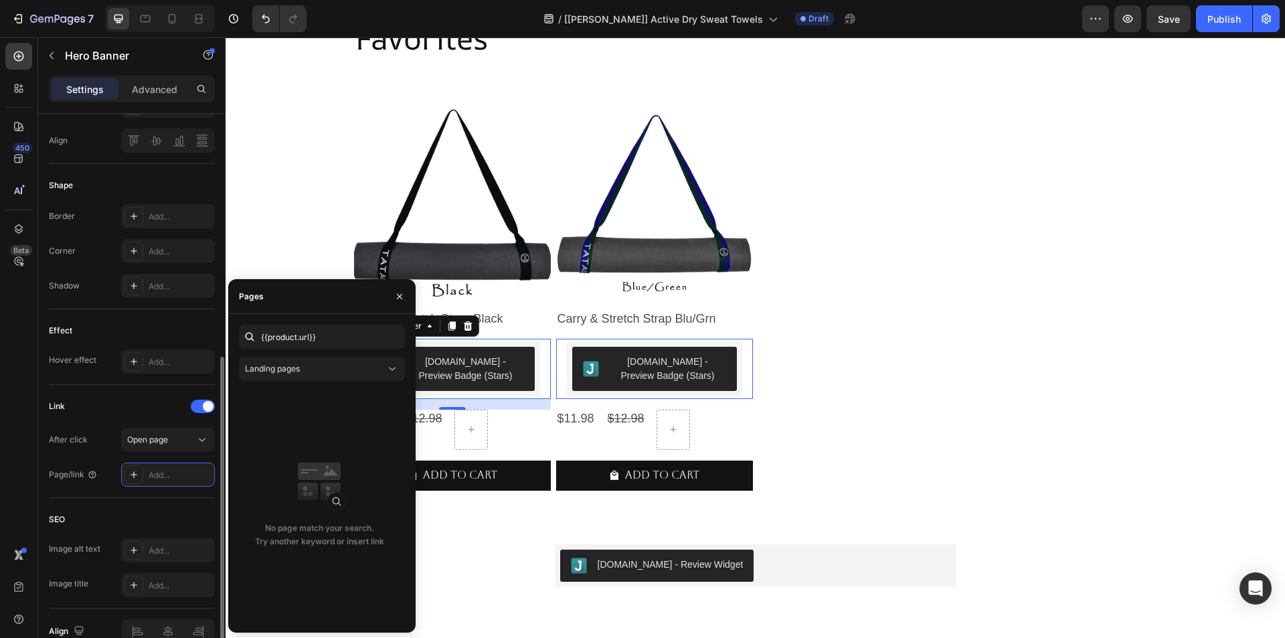
click at [138, 494] on div "Link After click Open page Page/link Add..." at bounding box center [132, 441] width 166 height 113
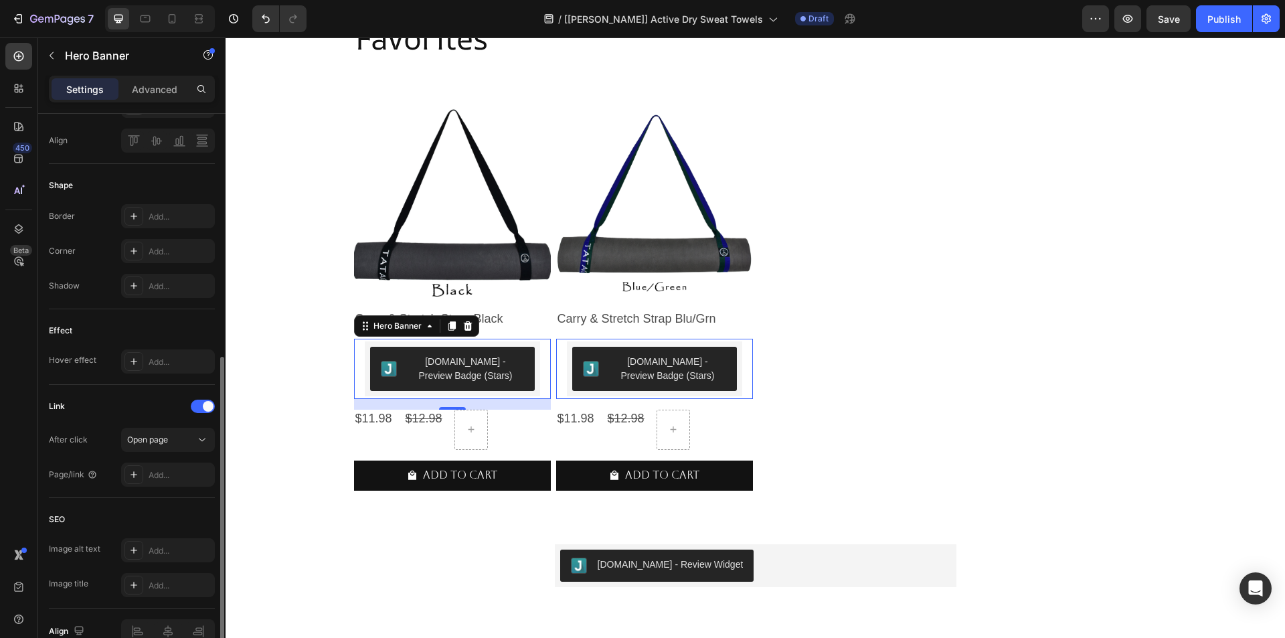
click at [138, 494] on div "Link After click Open page Page/link Add..." at bounding box center [132, 441] width 166 height 113
click at [147, 475] on div "Add..." at bounding box center [168, 475] width 94 height 24
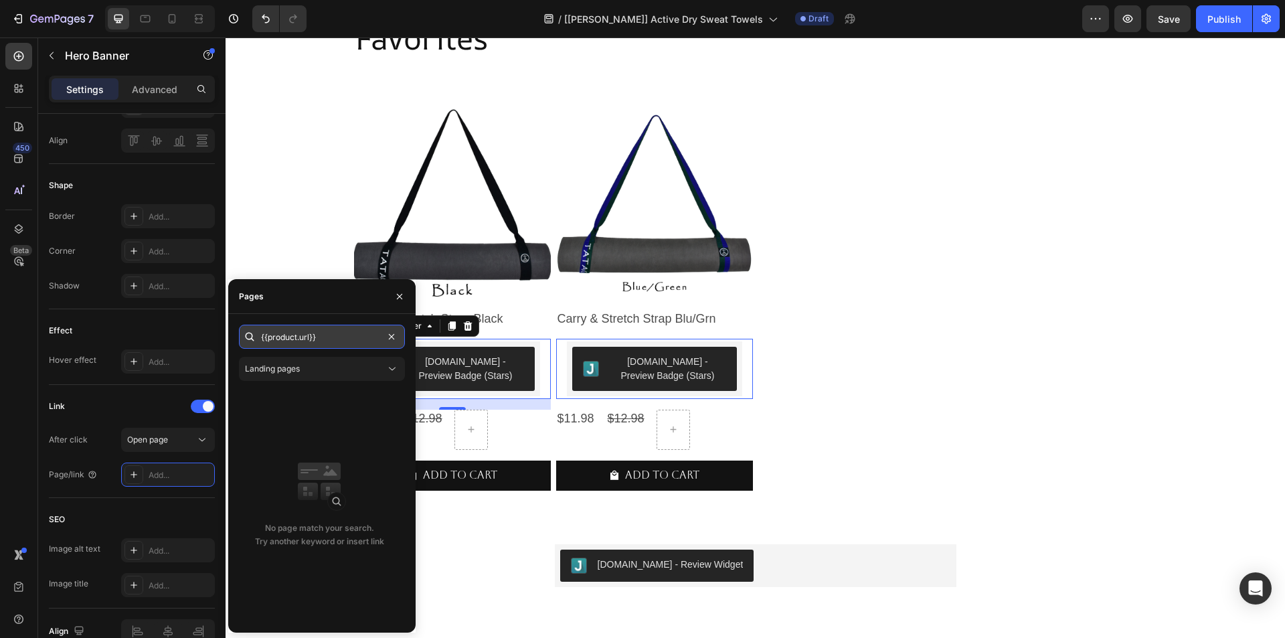
click at [298, 343] on input "{{product.url}}" at bounding box center [322, 337] width 166 height 24
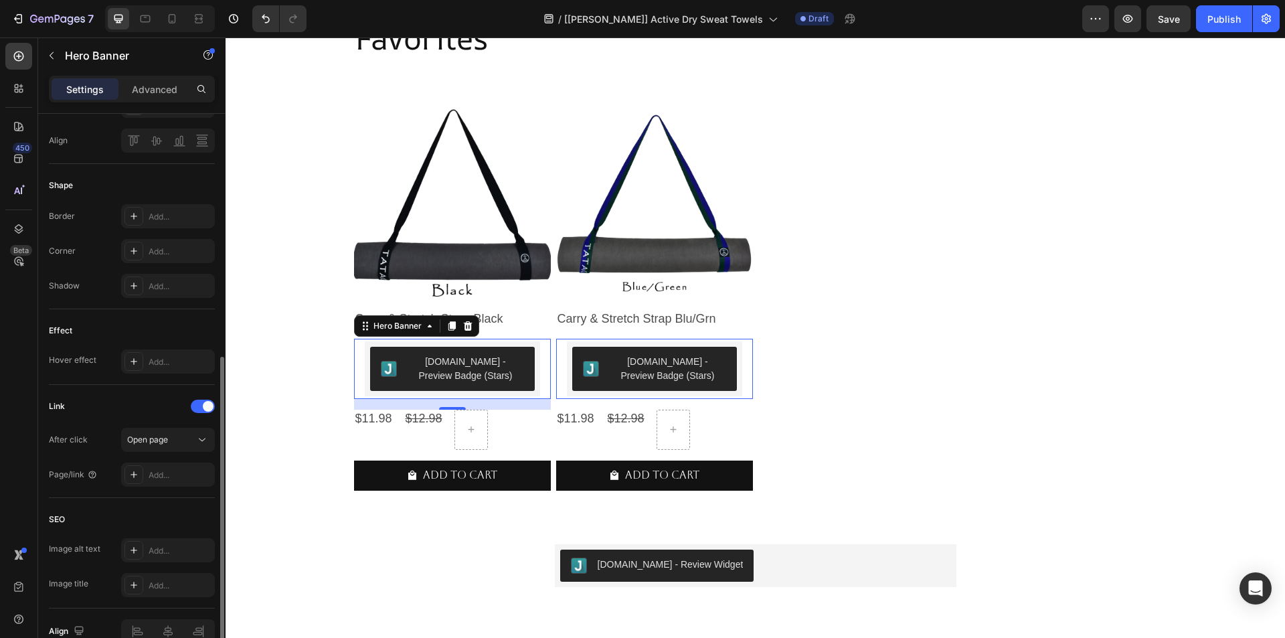
click at [69, 459] on div "After click Open page Page/link Add..." at bounding box center [132, 457] width 166 height 59
click at [145, 483] on div "Add..." at bounding box center [168, 475] width 94 height 24
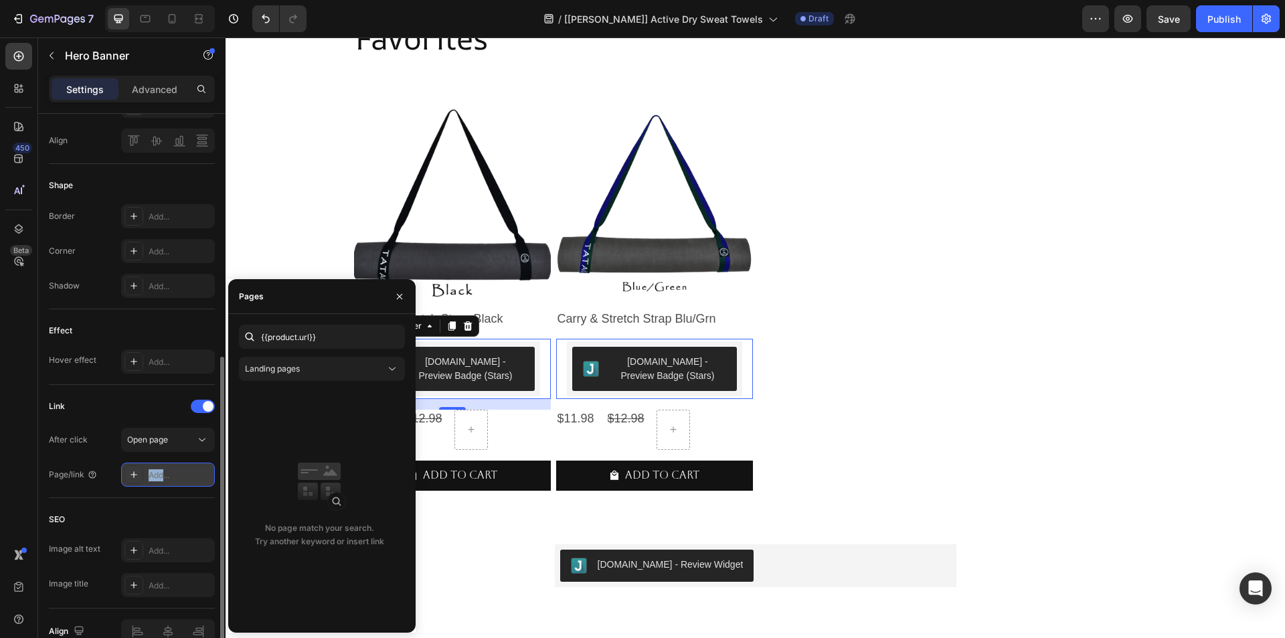
click at [145, 483] on div "Add..." at bounding box center [168, 475] width 94 height 24
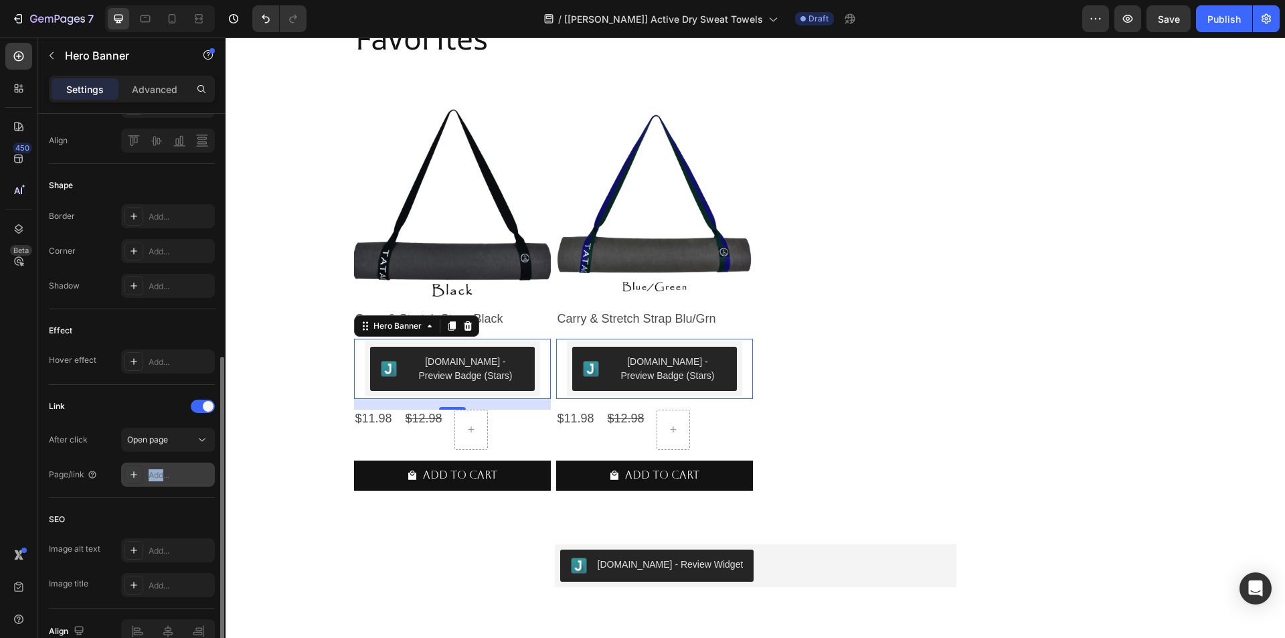
click at [158, 477] on div "Add..." at bounding box center [180, 475] width 63 height 12
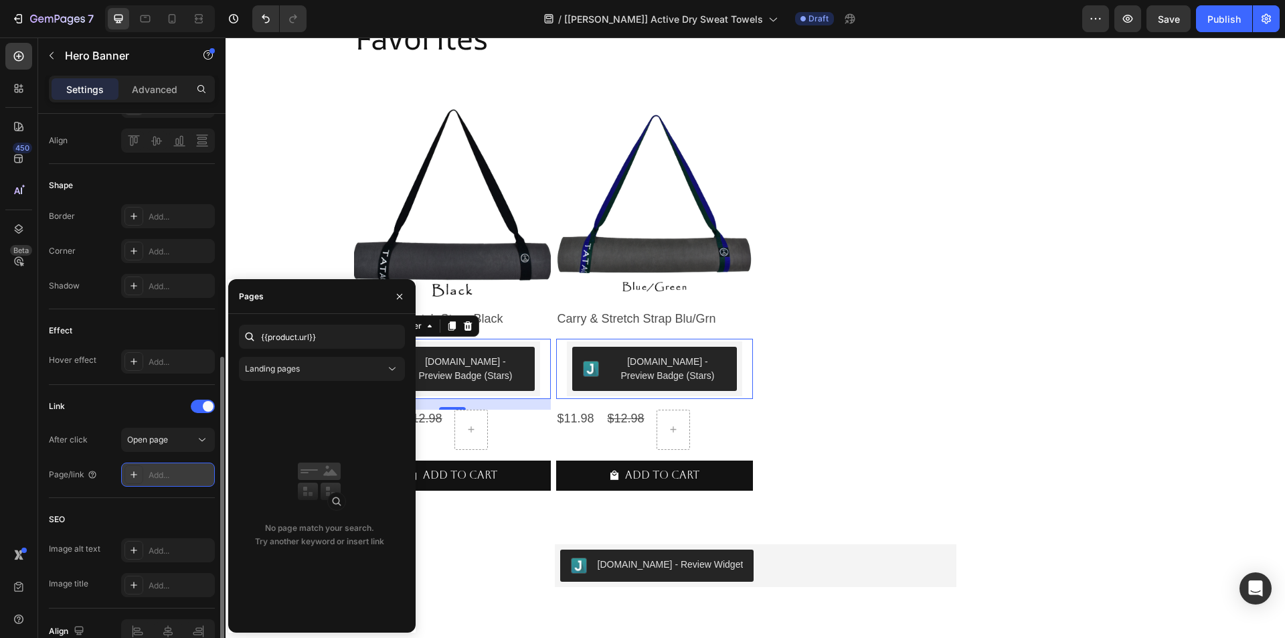
click at [158, 477] on div "Add..." at bounding box center [180, 475] width 63 height 12
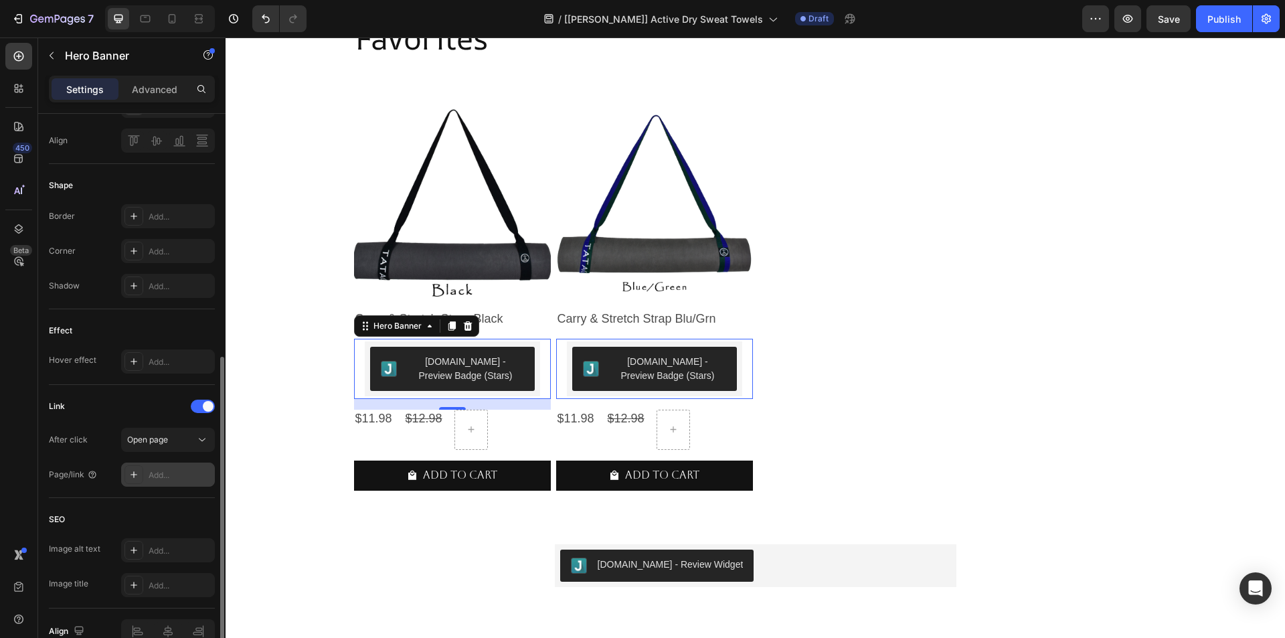
click at [158, 477] on div "Add..." at bounding box center [180, 475] width 63 height 12
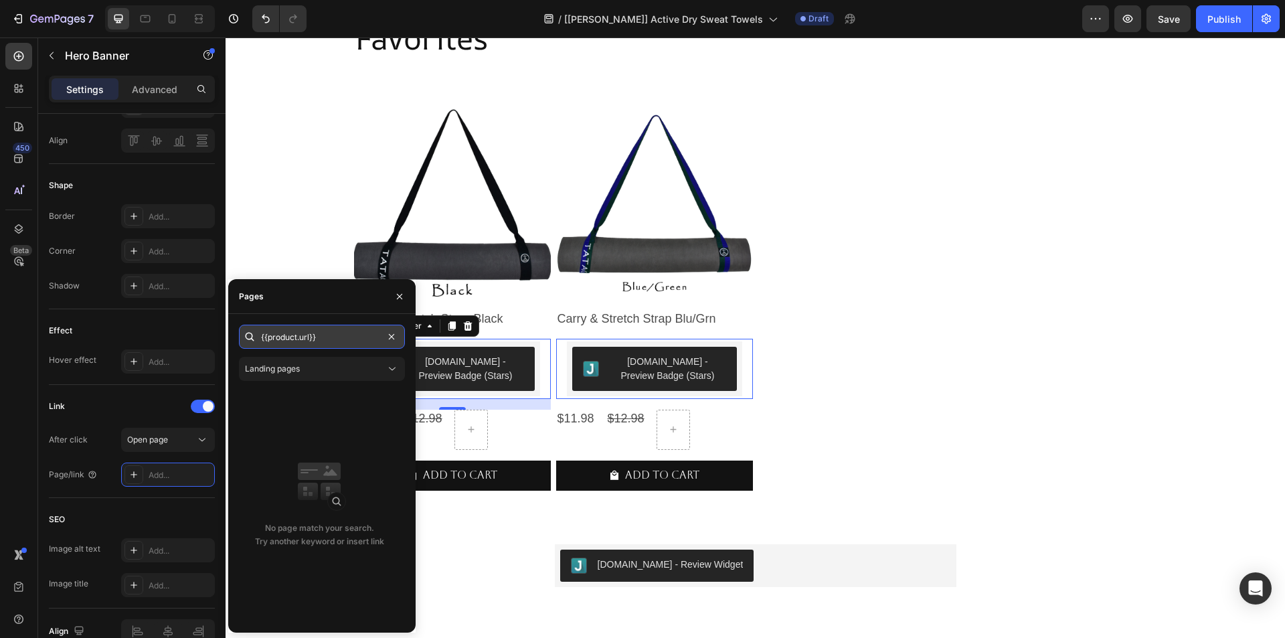
click at [323, 339] on input "{{product.url}}" at bounding box center [322, 337] width 166 height 24
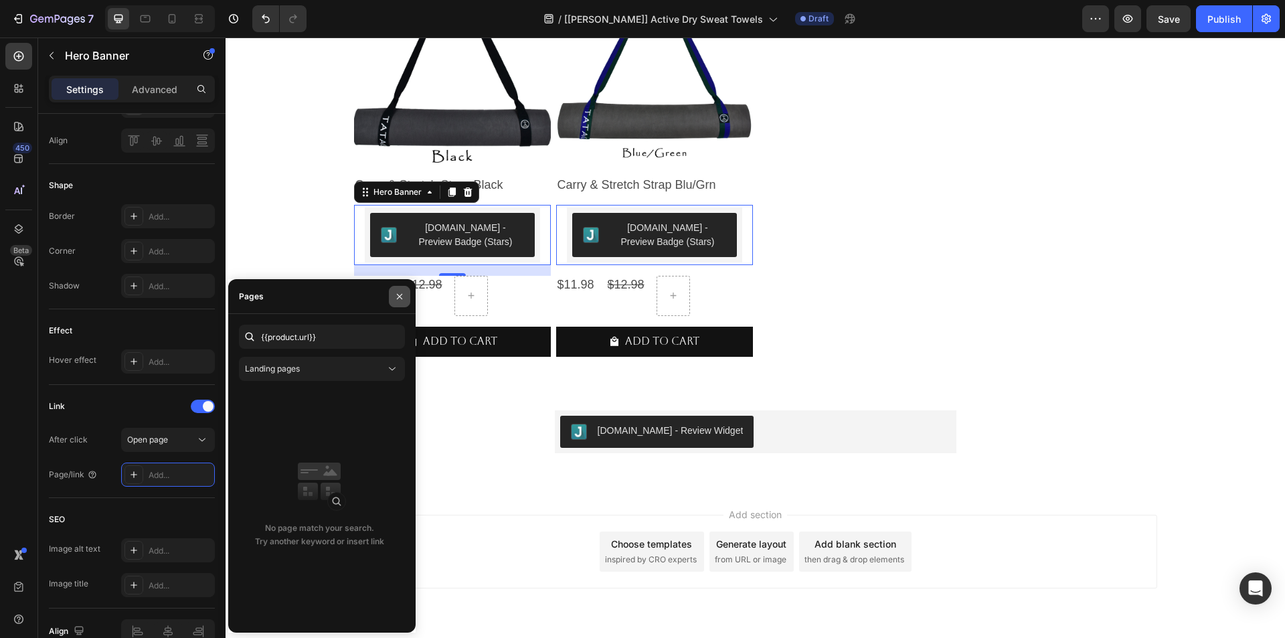
click at [401, 292] on icon "button" at bounding box center [399, 296] width 11 height 11
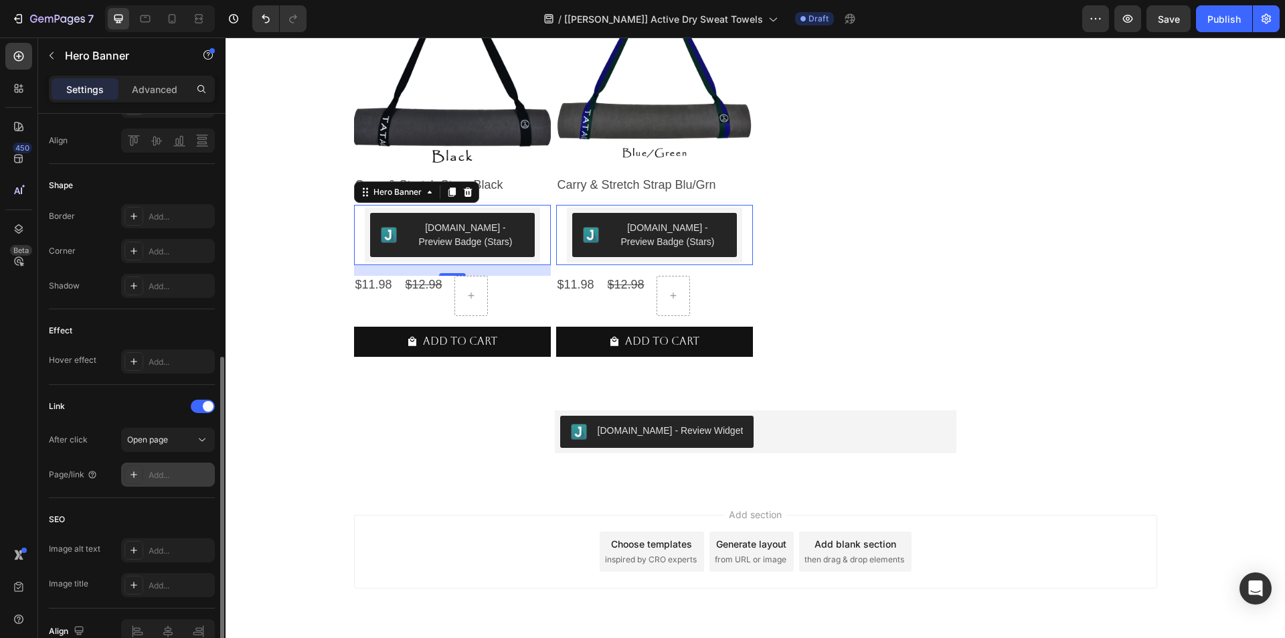
click at [161, 482] on div "Add..." at bounding box center [168, 475] width 94 height 24
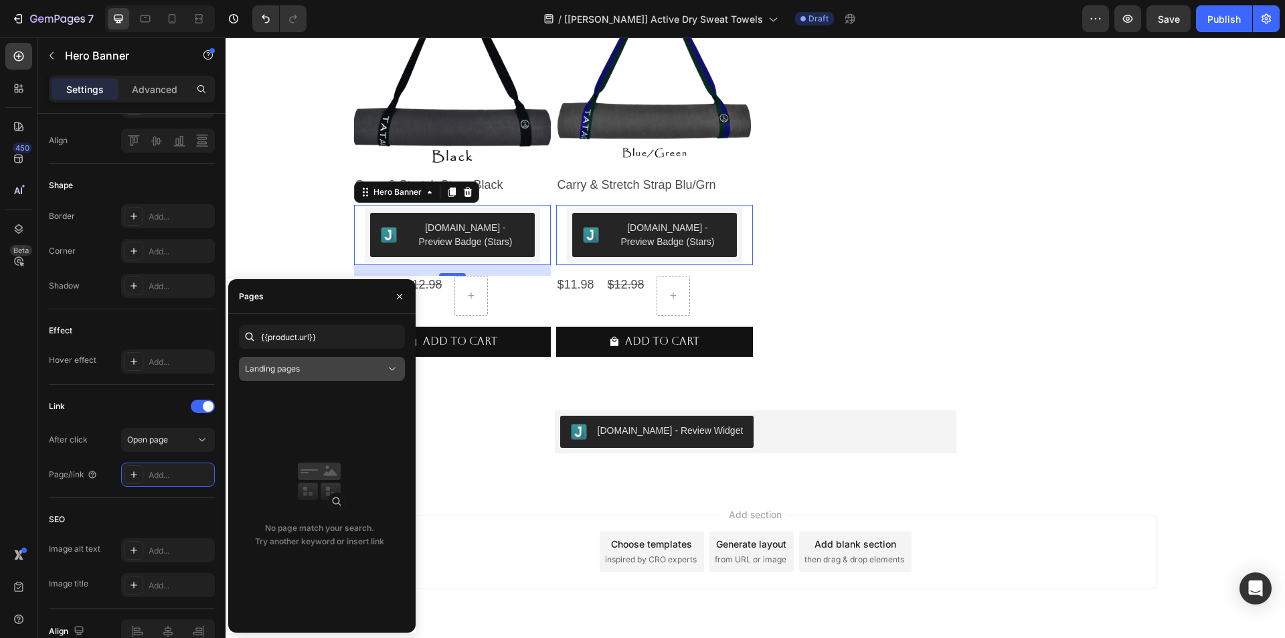
click at [392, 365] on icon at bounding box center [392, 368] width 13 height 13
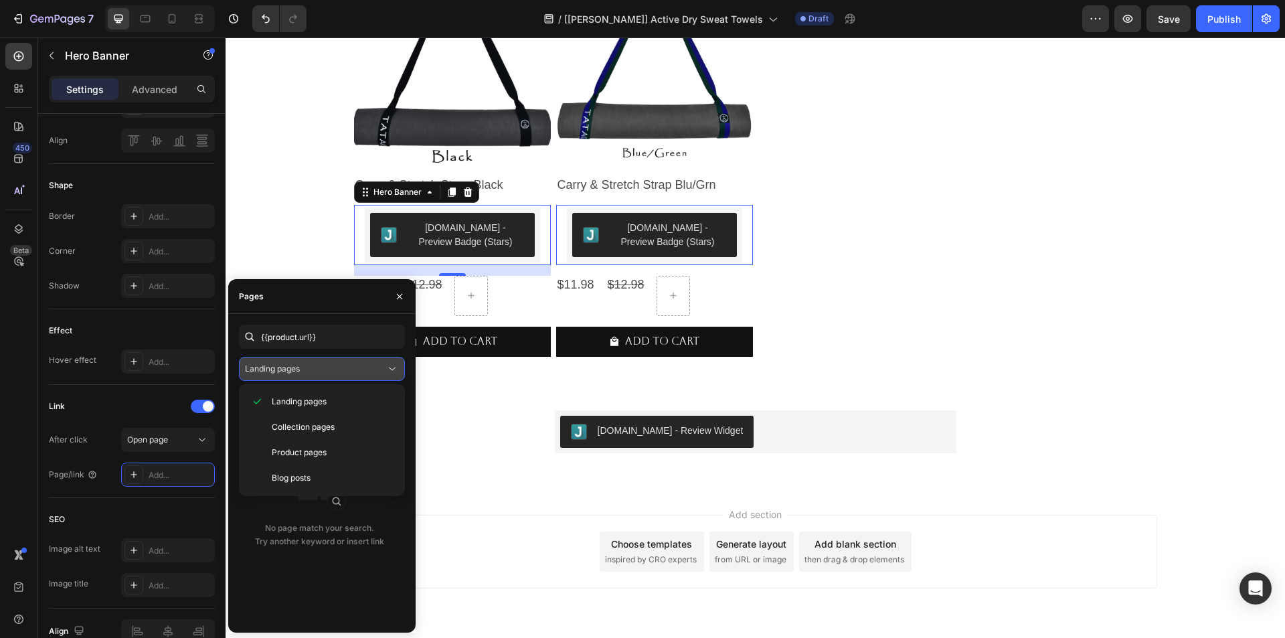
click at [392, 365] on icon at bounding box center [392, 368] width 13 height 13
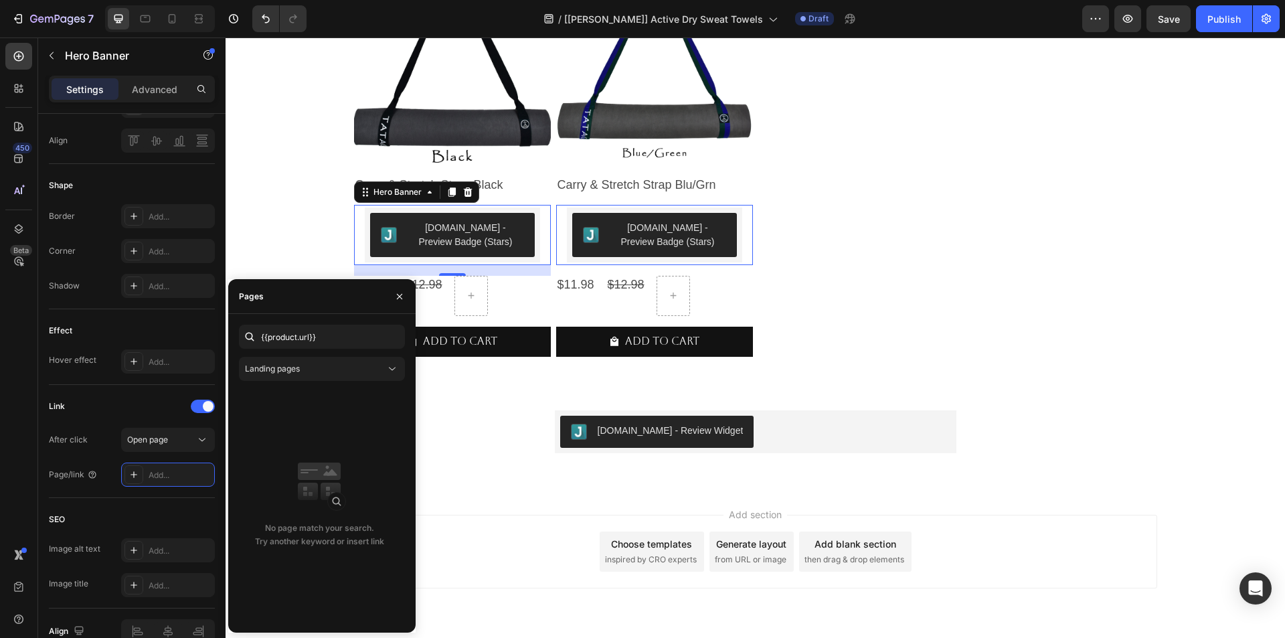
click at [461, 396] on div "Judge.me - Review Widget Judge.me Product Section 5" at bounding box center [756, 438] width 1060 height 99
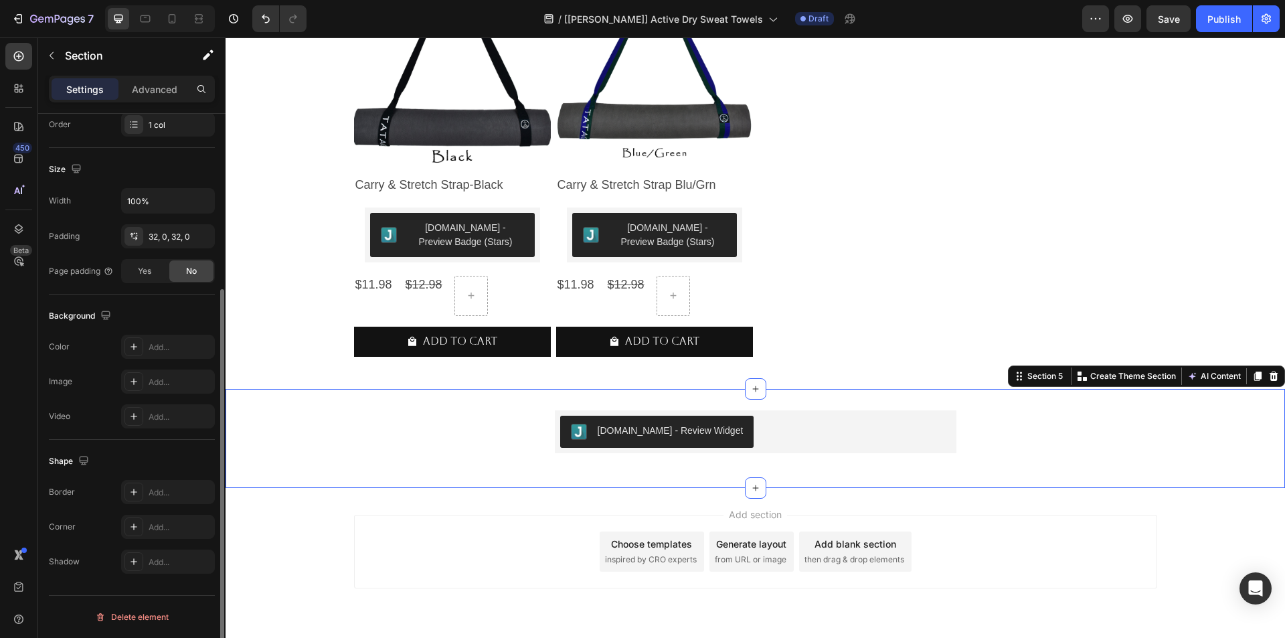
scroll to position [0, 0]
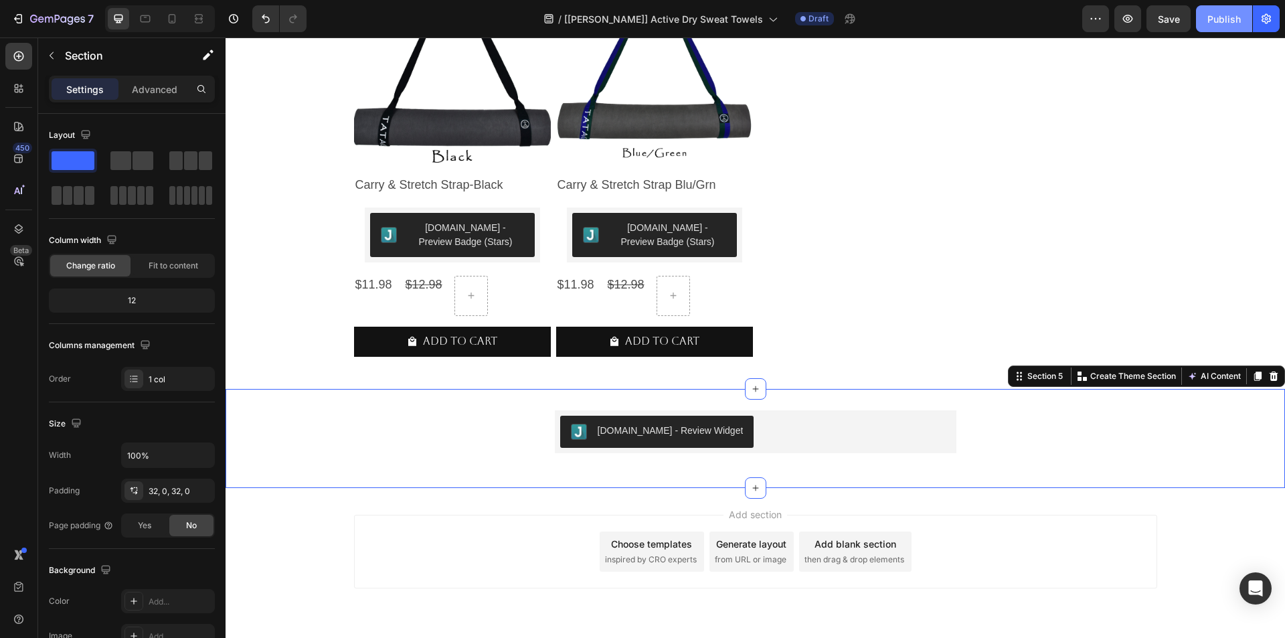
click at [1204, 19] on button "Publish" at bounding box center [1224, 18] width 56 height 27
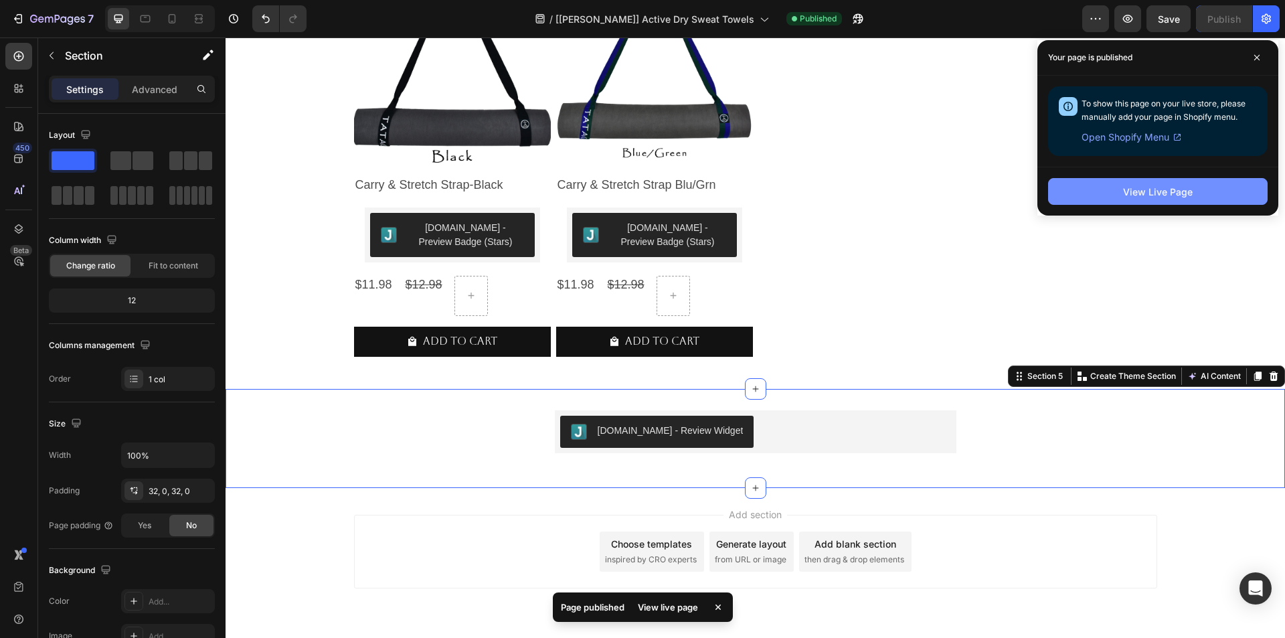
click at [1172, 203] on button "View Live Page" at bounding box center [1158, 191] width 220 height 27
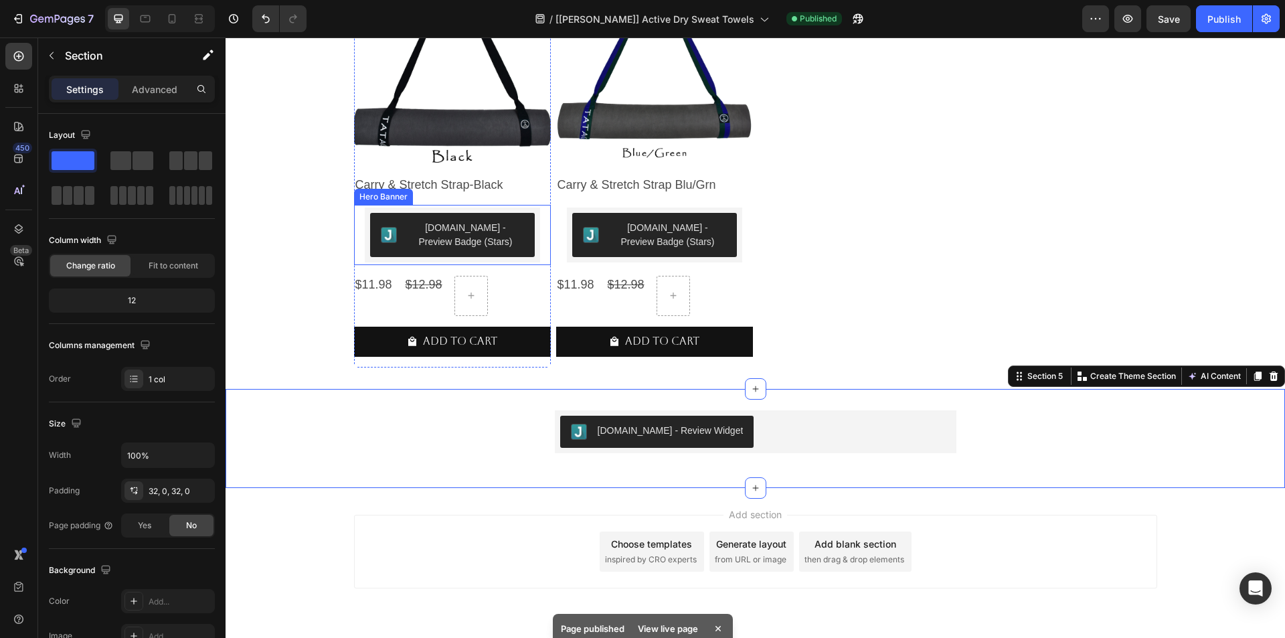
click at [539, 244] on div "Judge.me - Preview Badge (Stars) Judge.me" at bounding box center [452, 235] width 197 height 60
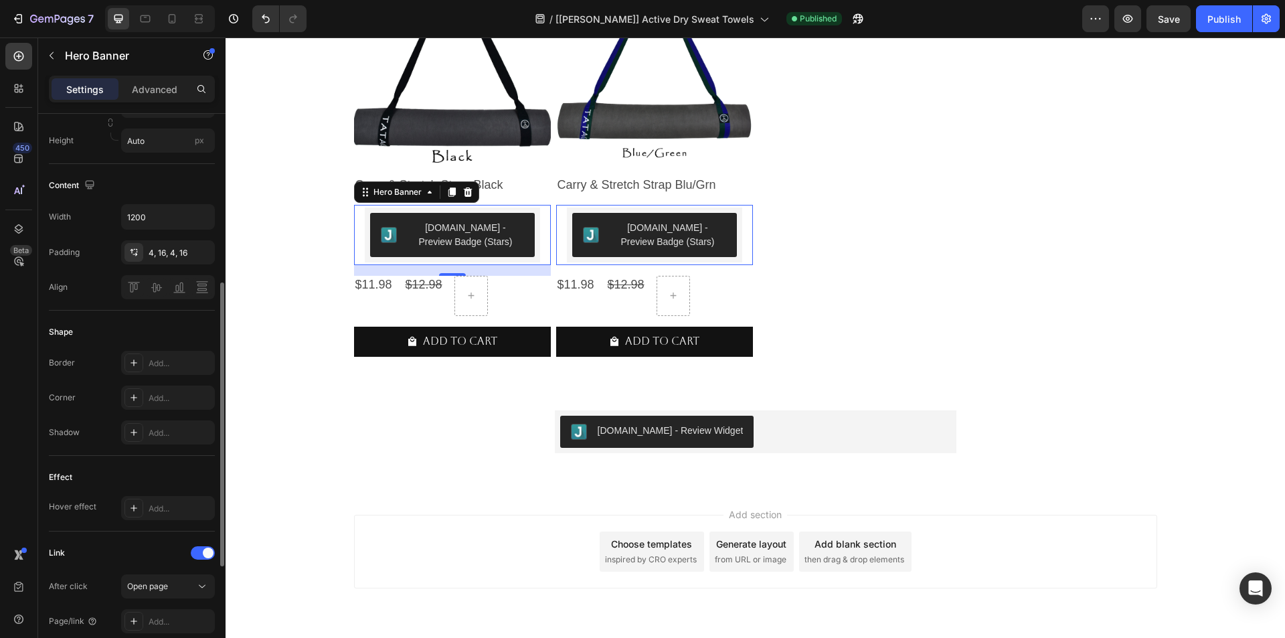
scroll to position [469, 0]
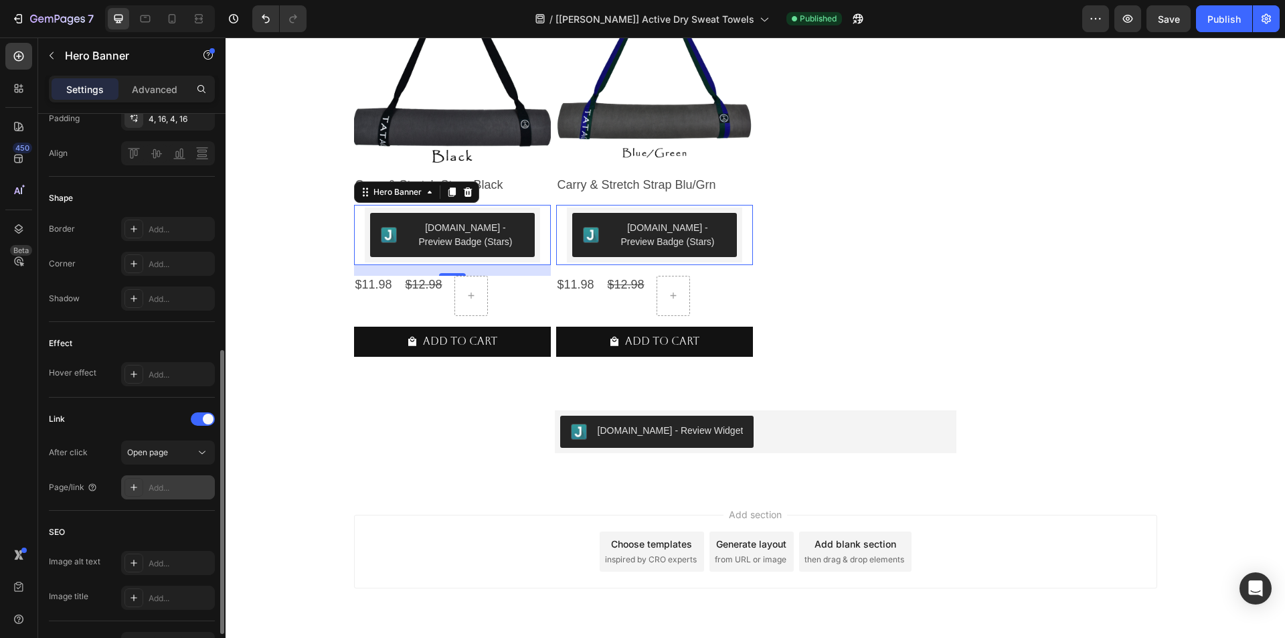
click at [173, 491] on div "Add..." at bounding box center [180, 488] width 63 height 12
click at [408, 191] on div "Hero Banner" at bounding box center [398, 192] width 54 height 12
click at [148, 483] on div "Add..." at bounding box center [168, 487] width 94 height 24
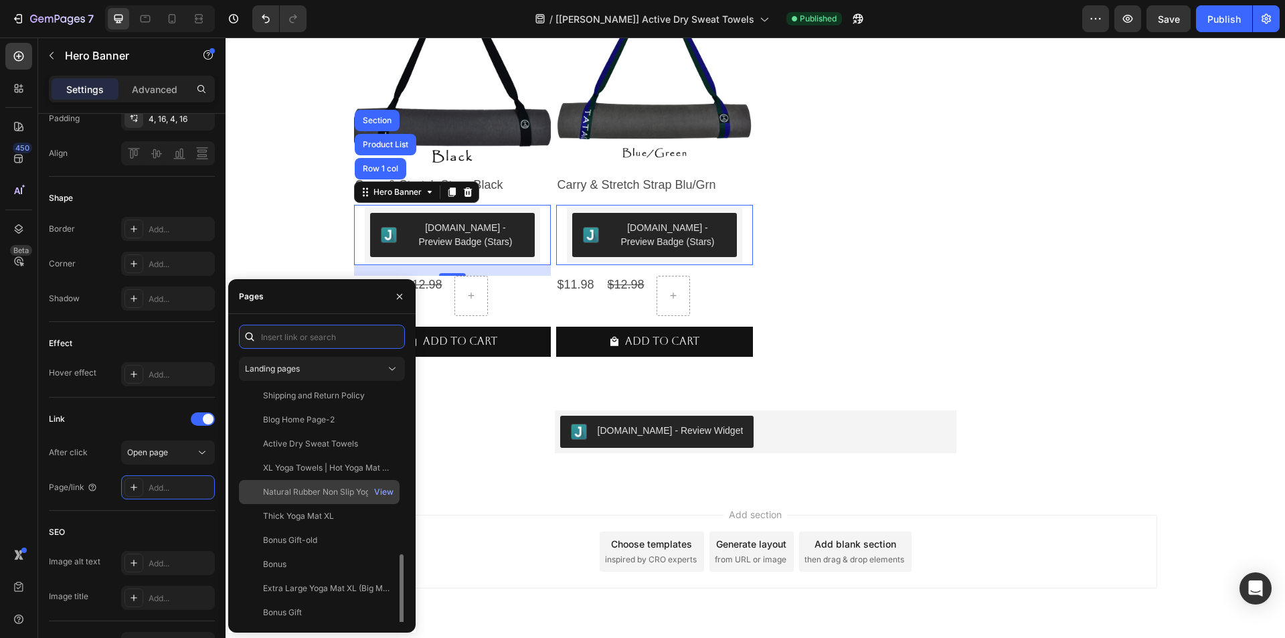
scroll to position [538, 0]
click at [314, 331] on input "text" at bounding box center [322, 337] width 166 height 24
paste input "{{product.url}}"
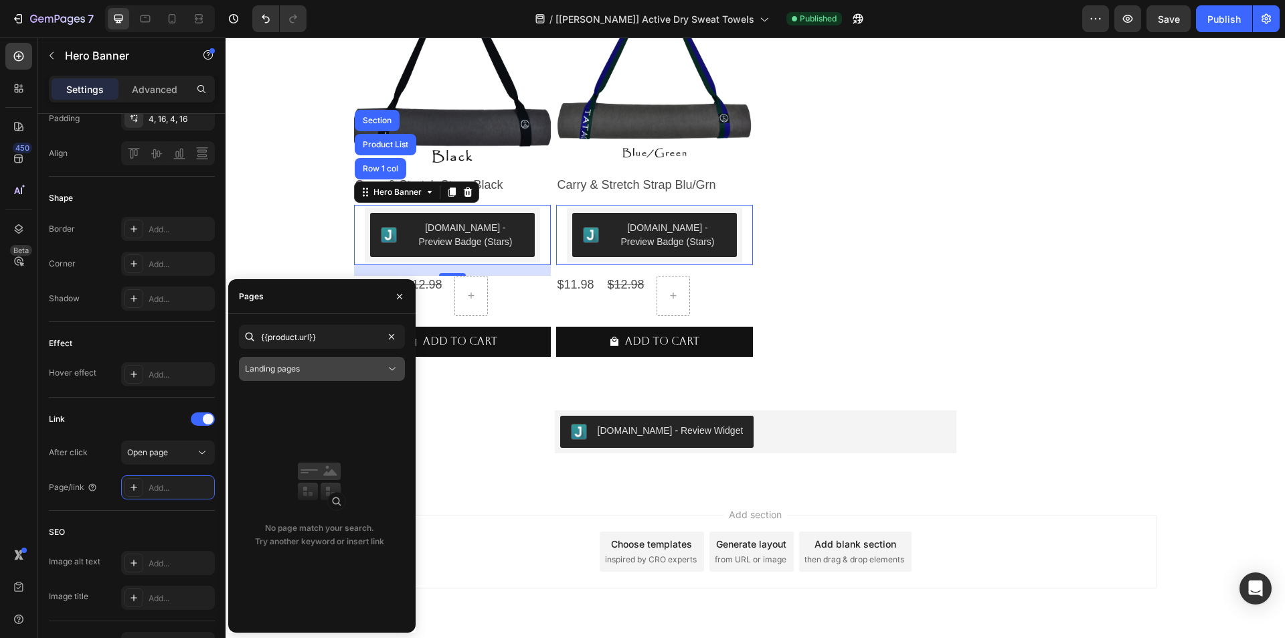
click at [355, 360] on button "Landing pages" at bounding box center [322, 369] width 166 height 24
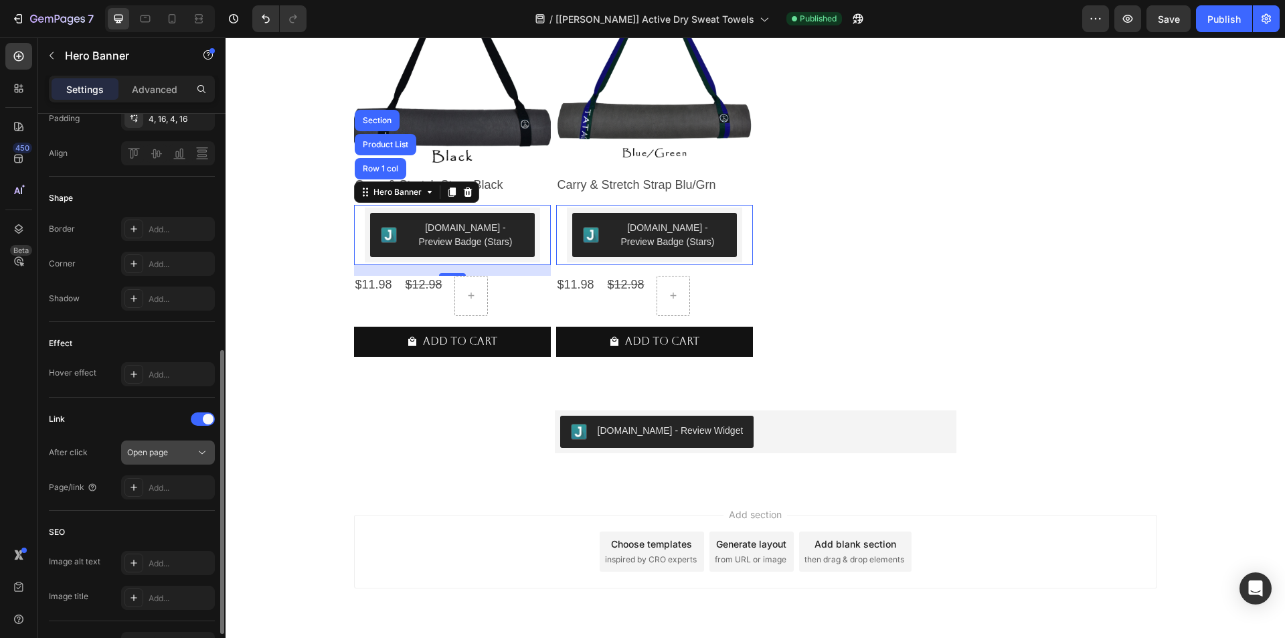
click at [175, 446] on div "Open page" at bounding box center [168, 452] width 82 height 13
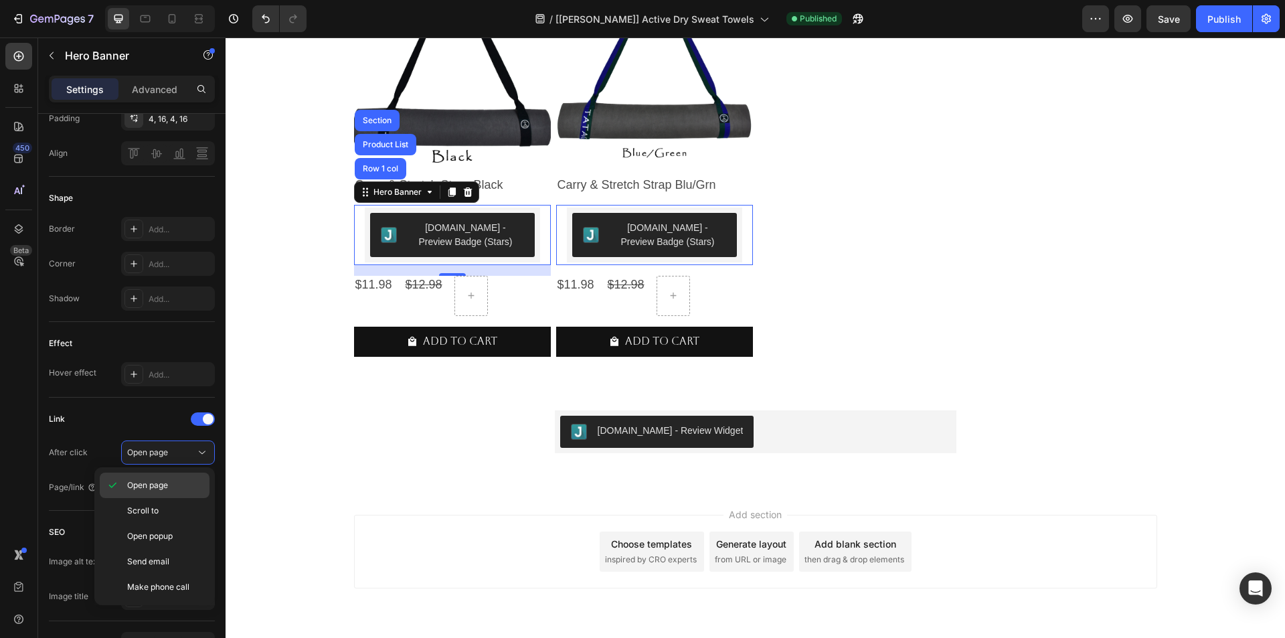
click at [168, 485] on span "Open page" at bounding box center [147, 485] width 41 height 12
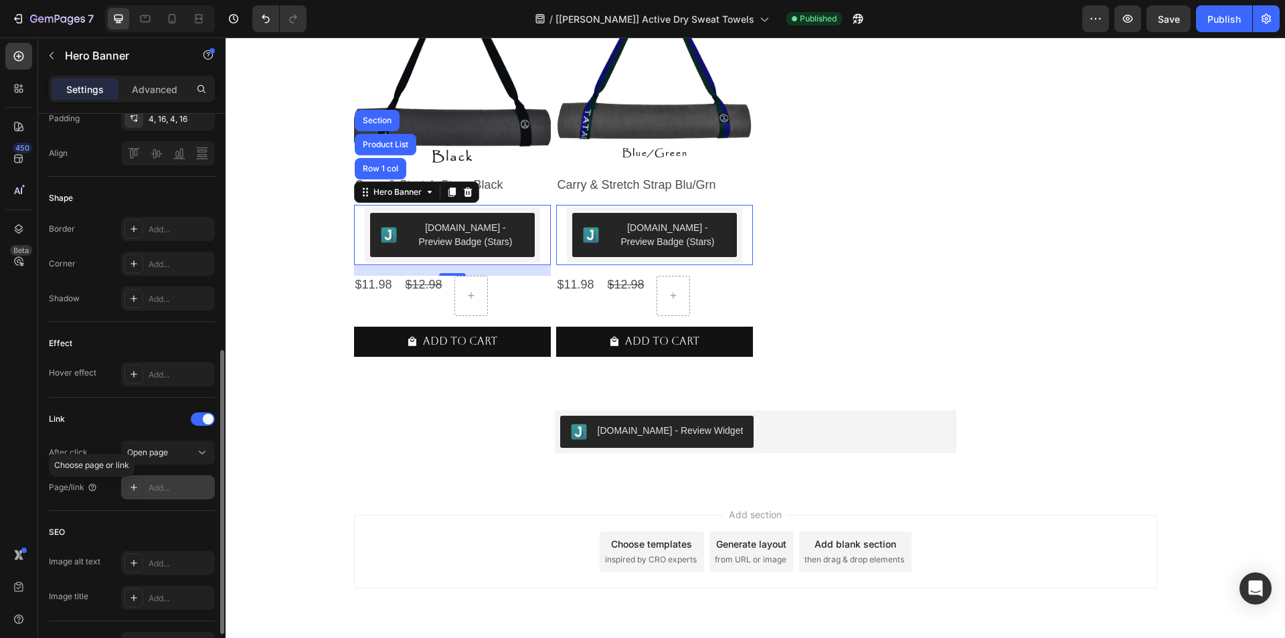
click at [128, 493] on div at bounding box center [134, 487] width 19 height 19
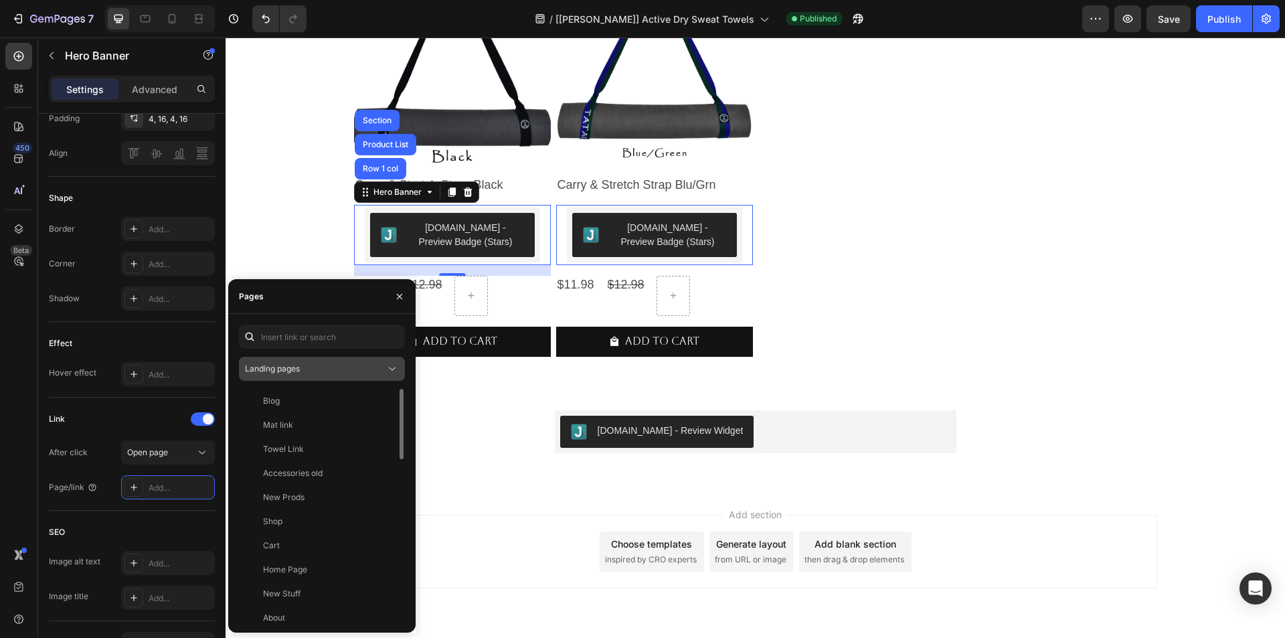
click at [391, 369] on icon at bounding box center [392, 368] width 13 height 13
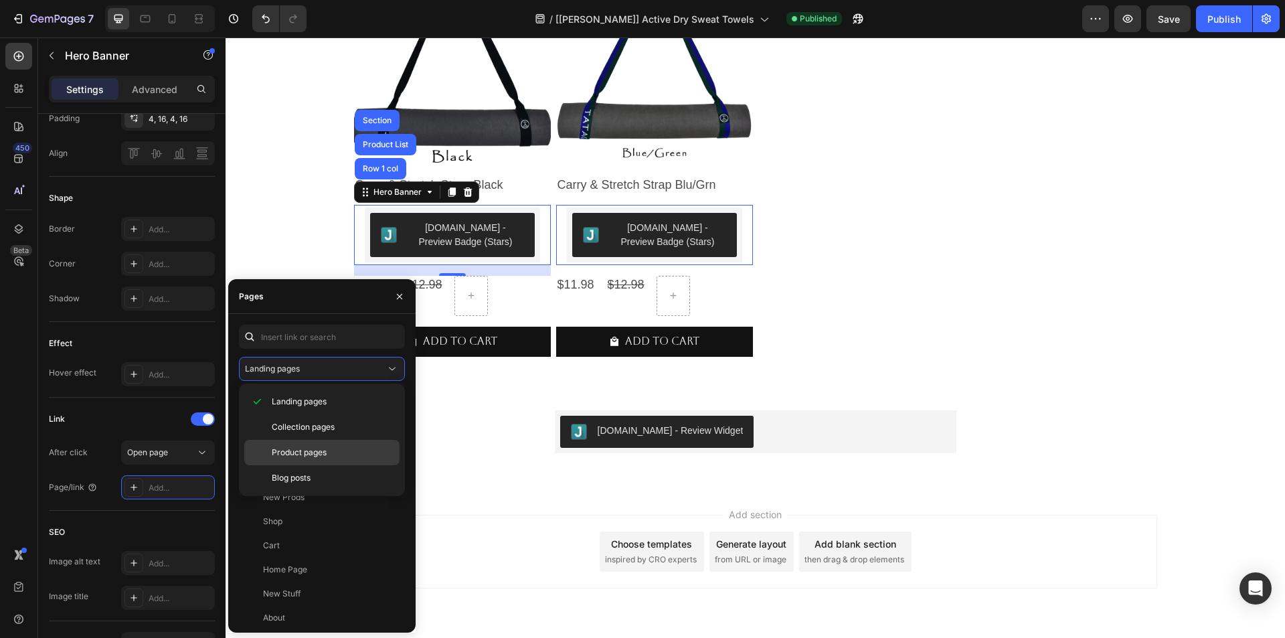
click at [311, 448] on span "Product pages" at bounding box center [299, 452] width 55 height 12
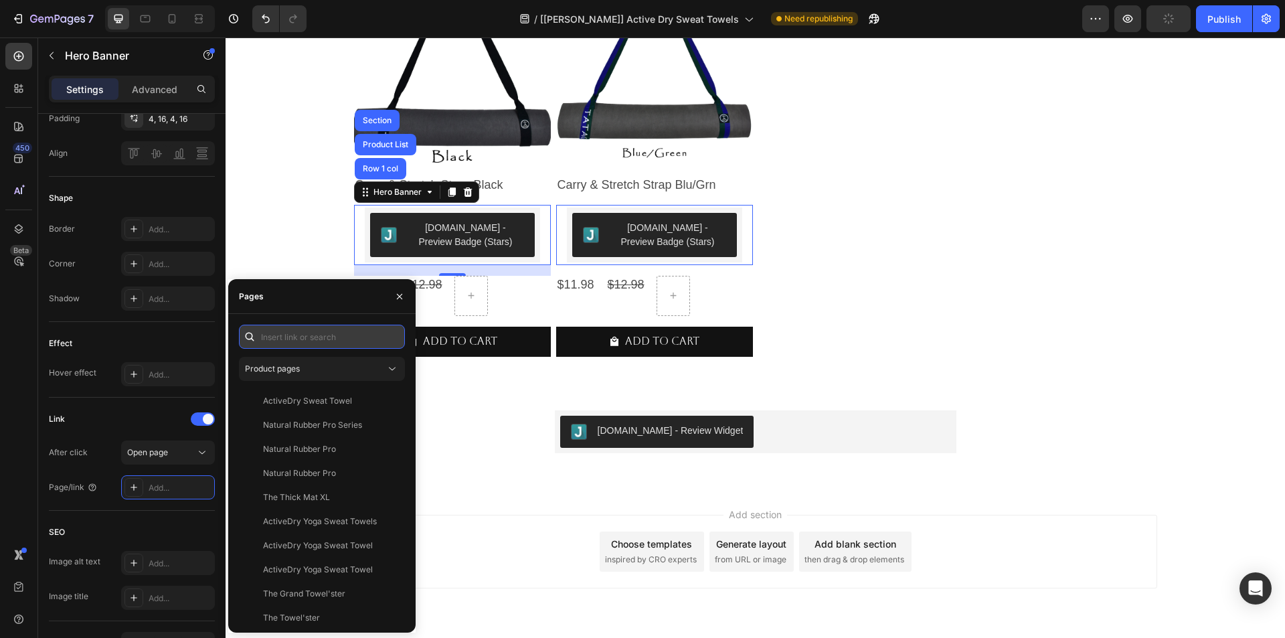
click at [318, 334] on input "text" at bounding box center [322, 337] width 166 height 24
paste input "{{product.url}}"
type input "{{product.url}}"
click at [323, 333] on input "{{product.url}}" at bounding box center [322, 337] width 166 height 24
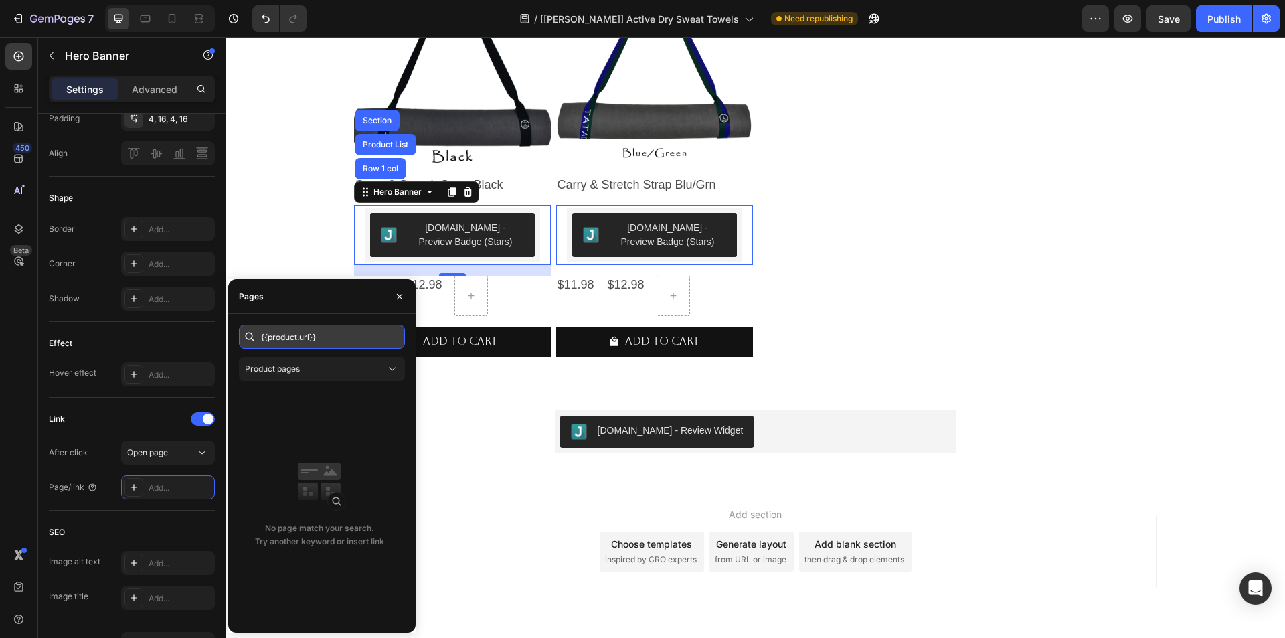
click at [323, 333] on input "{{product.url}}" at bounding box center [322, 337] width 166 height 24
click at [315, 374] on div "Product pages" at bounding box center [315, 369] width 141 height 12
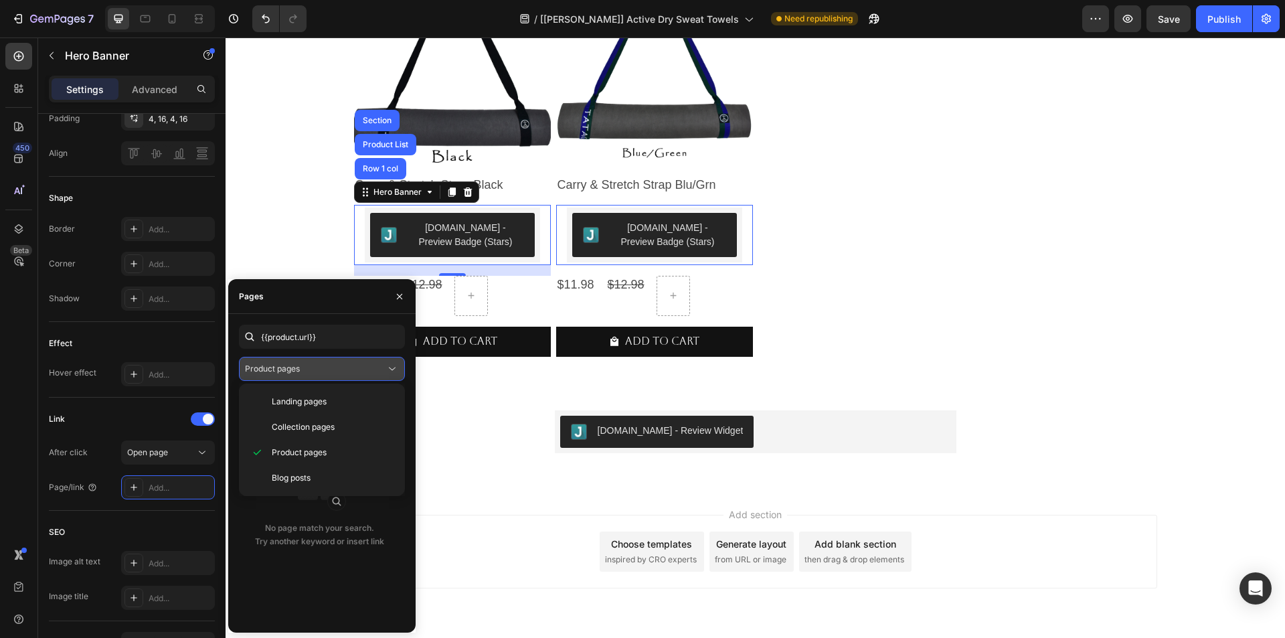
click at [315, 374] on div "Product pages" at bounding box center [315, 369] width 141 height 12
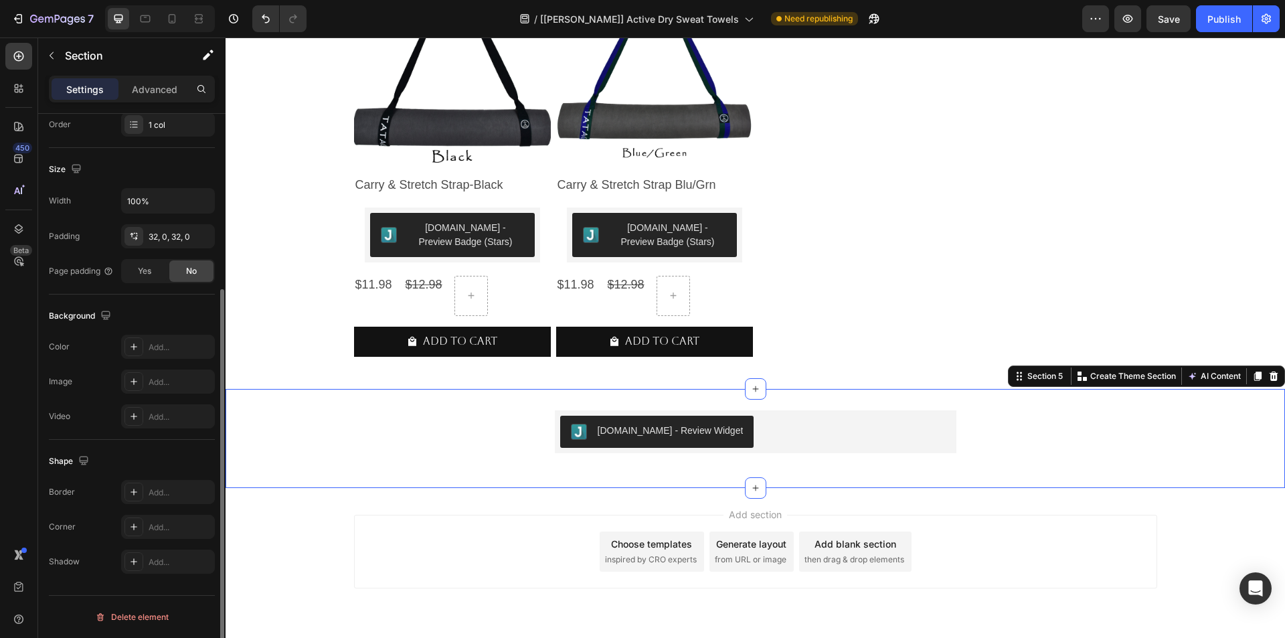
click at [475, 438] on div "Judge.me - Review Widget Judge.me Product" at bounding box center [756, 438] width 1060 height 56
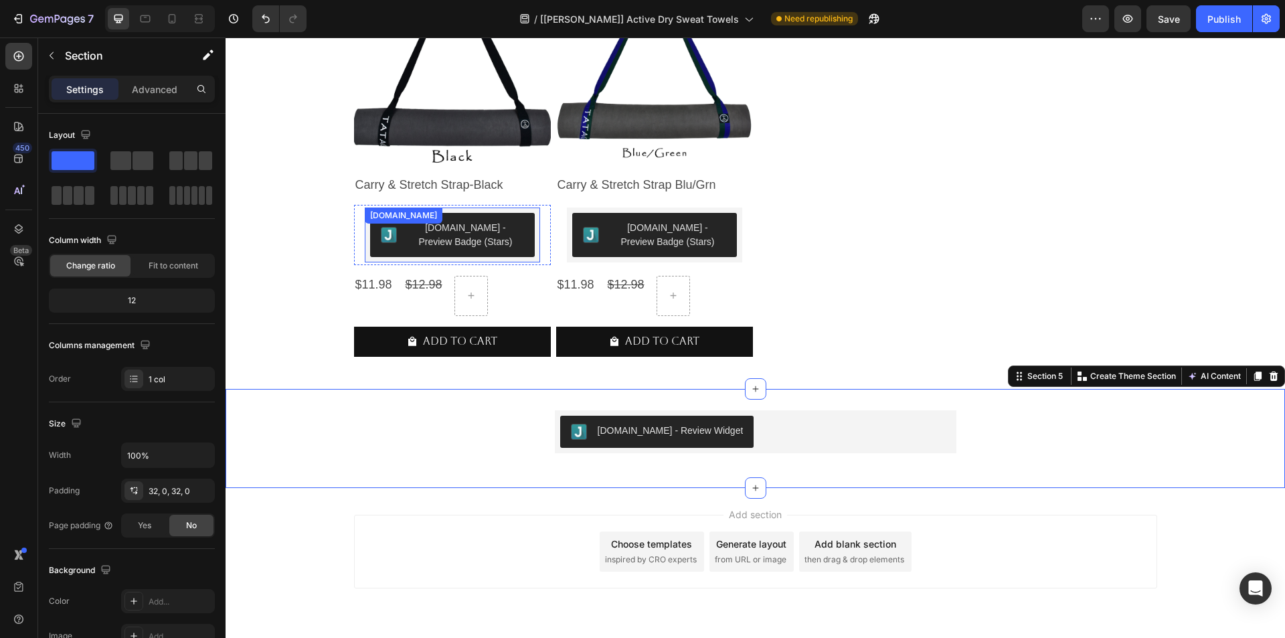
click at [438, 234] on div "[DOMAIN_NAME] - Preview Badge (Stars)" at bounding box center [466, 235] width 116 height 28
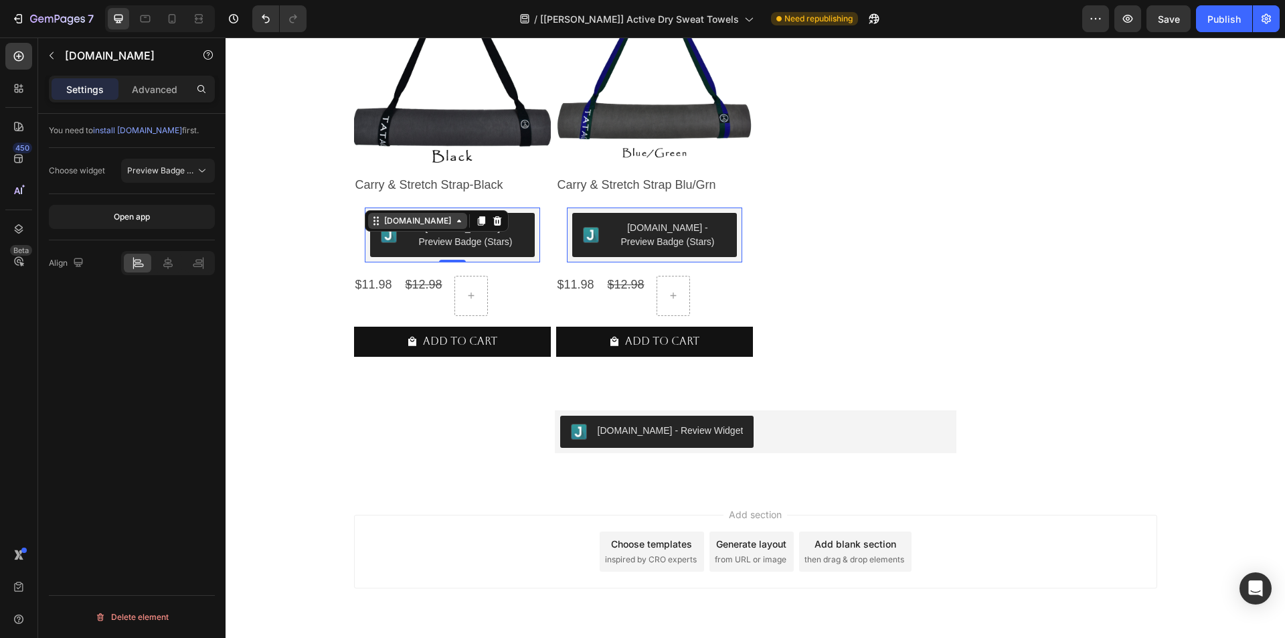
click at [400, 224] on div "[DOMAIN_NAME]" at bounding box center [418, 221] width 72 height 12
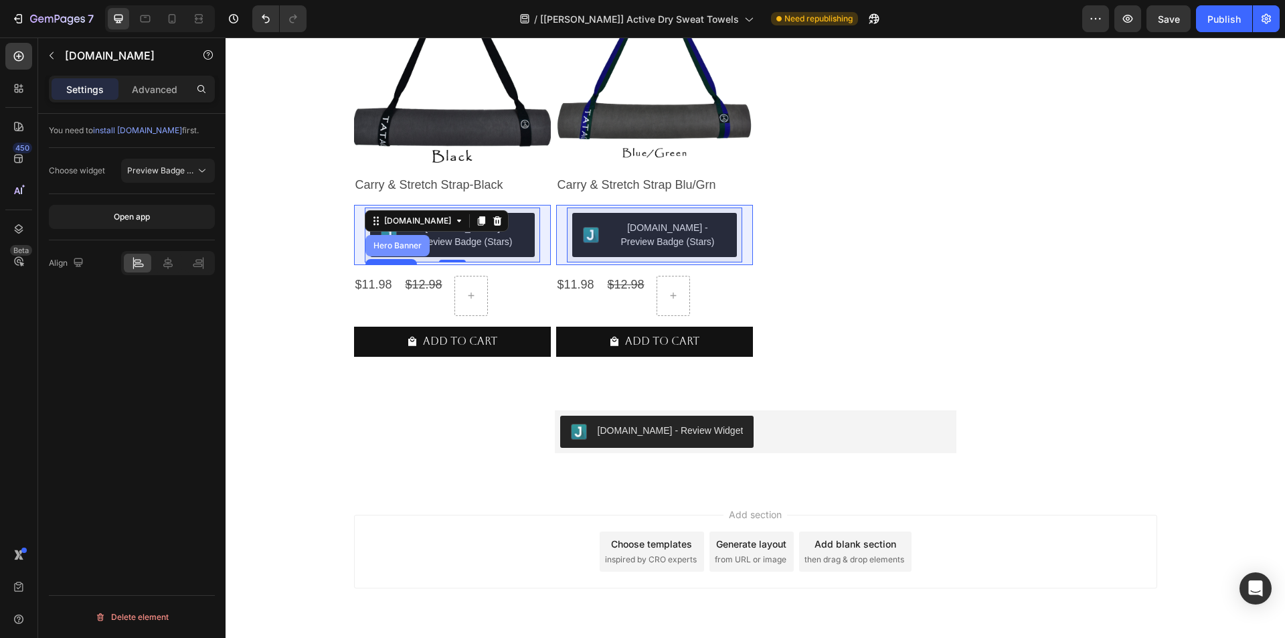
click at [382, 252] on div "Hero Banner" at bounding box center [397, 245] width 64 height 21
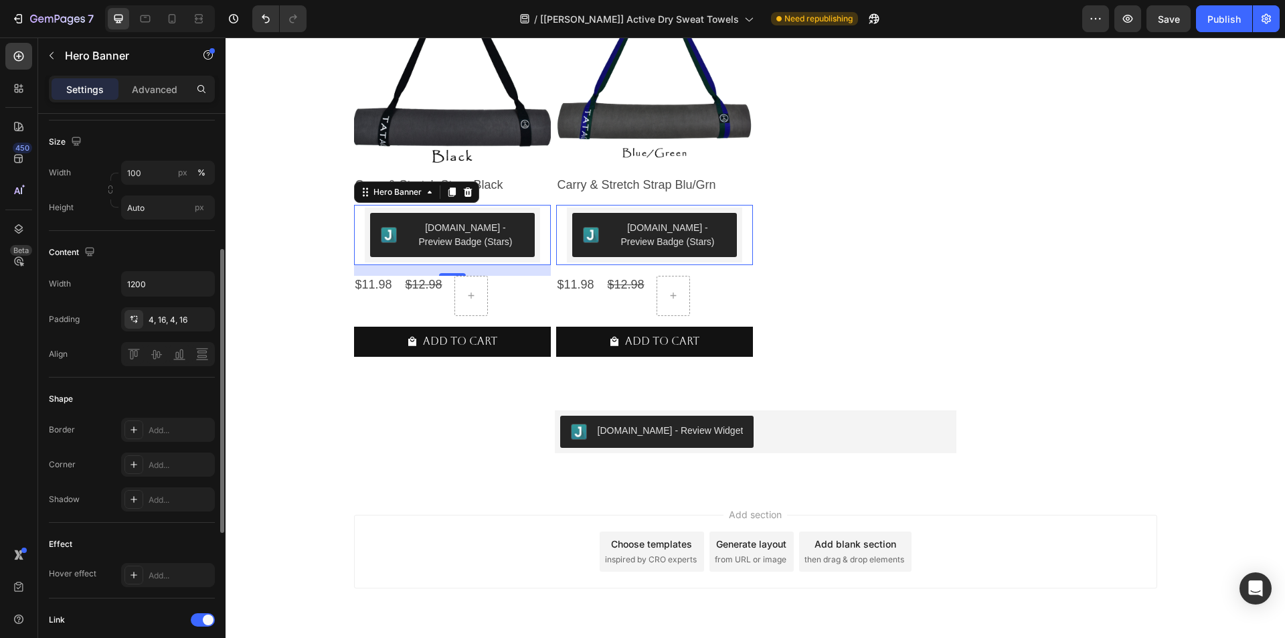
scroll to position [469, 0]
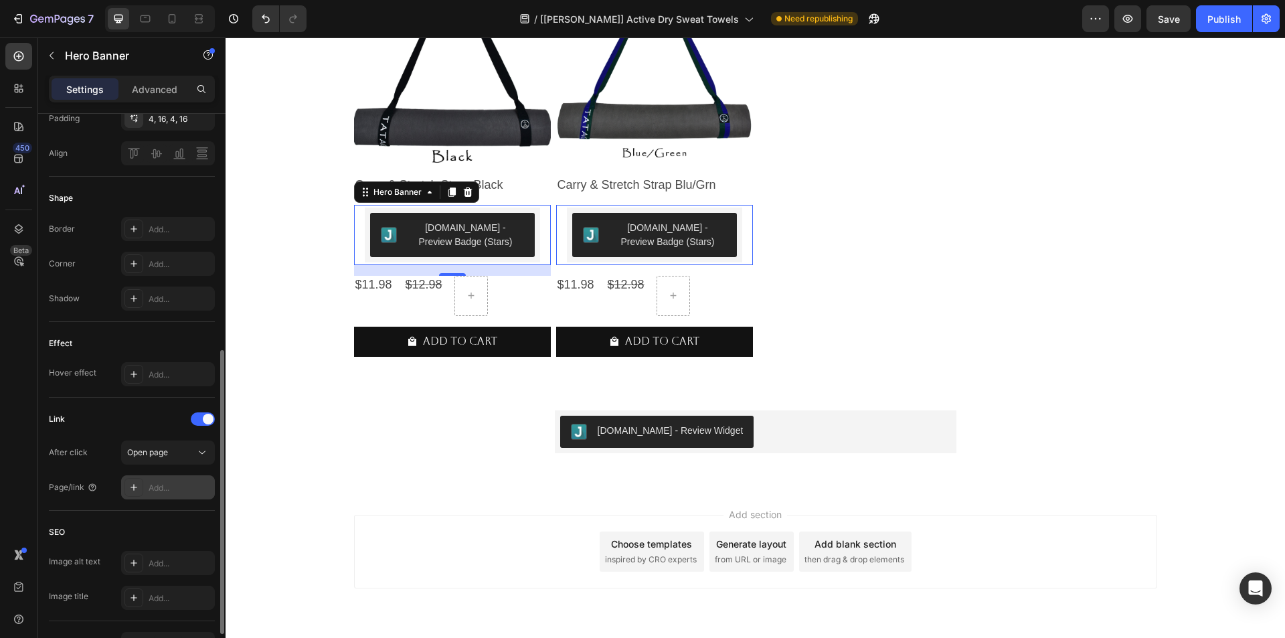
click at [150, 485] on div "Add..." at bounding box center [180, 488] width 63 height 12
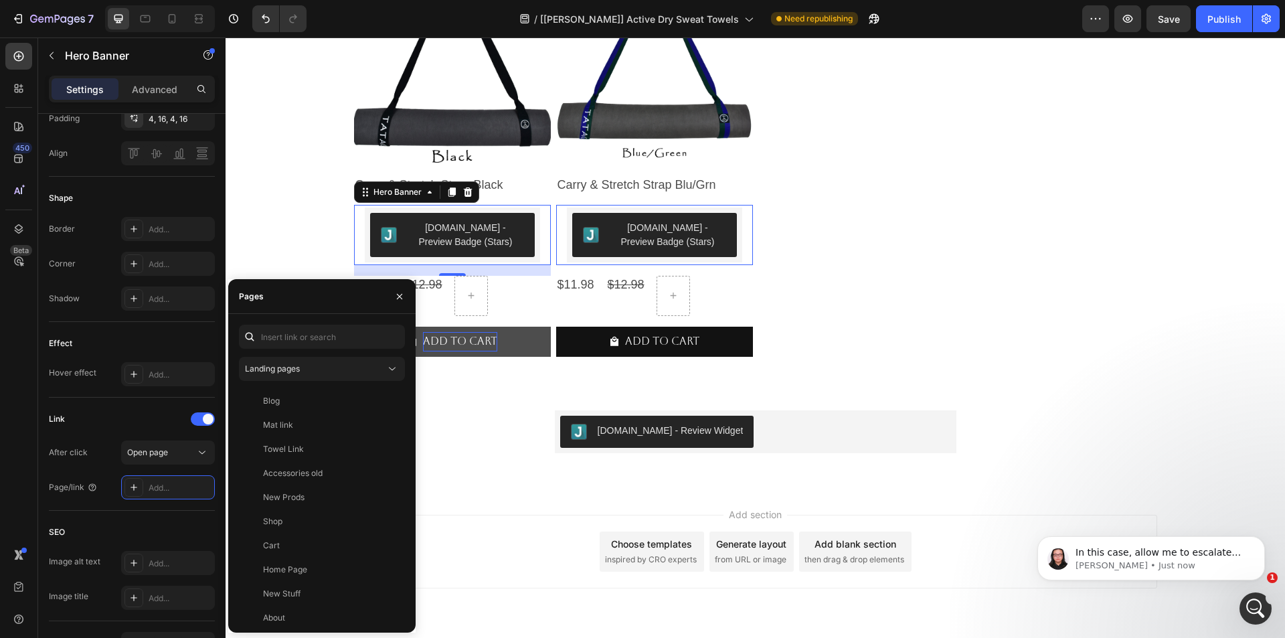
scroll to position [0, 0]
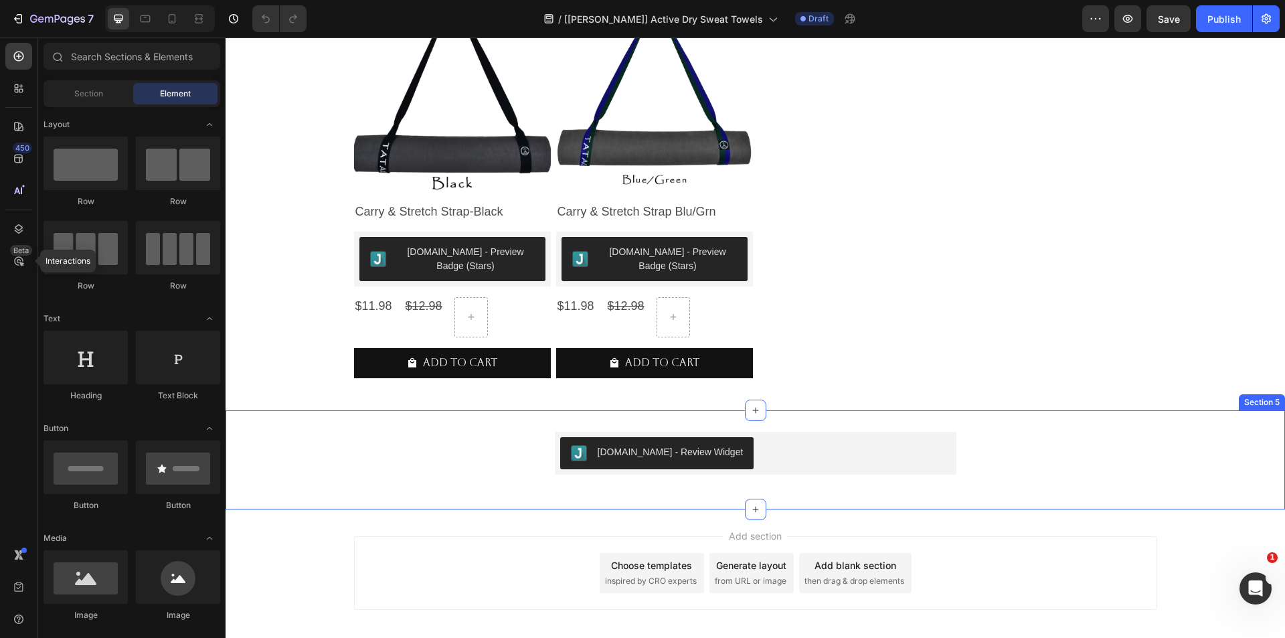
scroll to position [1138, 0]
